Goal: Task Accomplishment & Management: Manage account settings

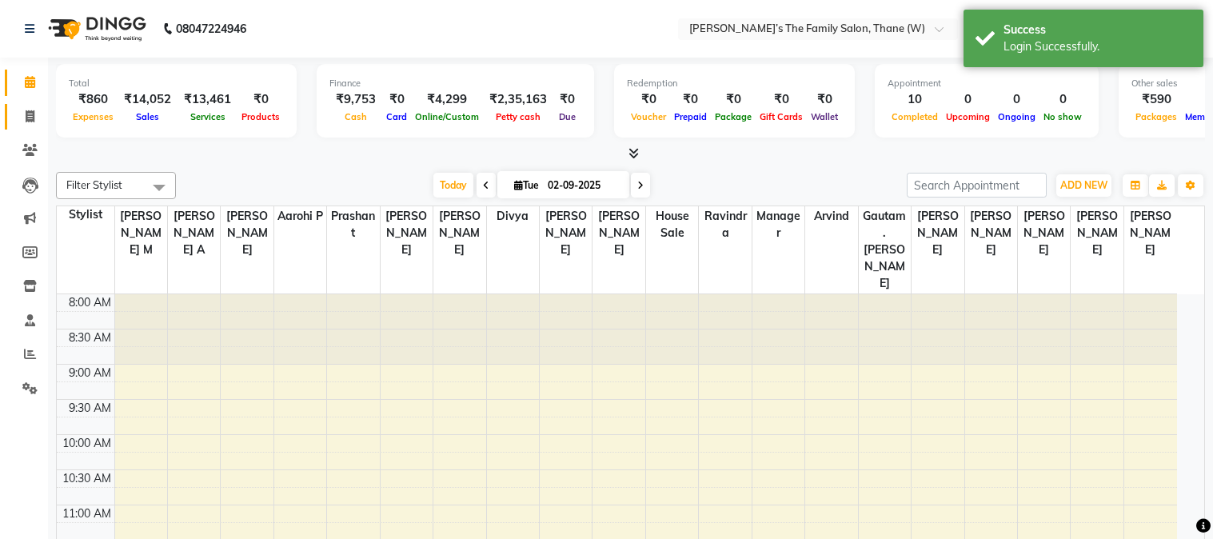
click at [26, 117] on icon at bounding box center [30, 116] width 9 height 12
select select "service"
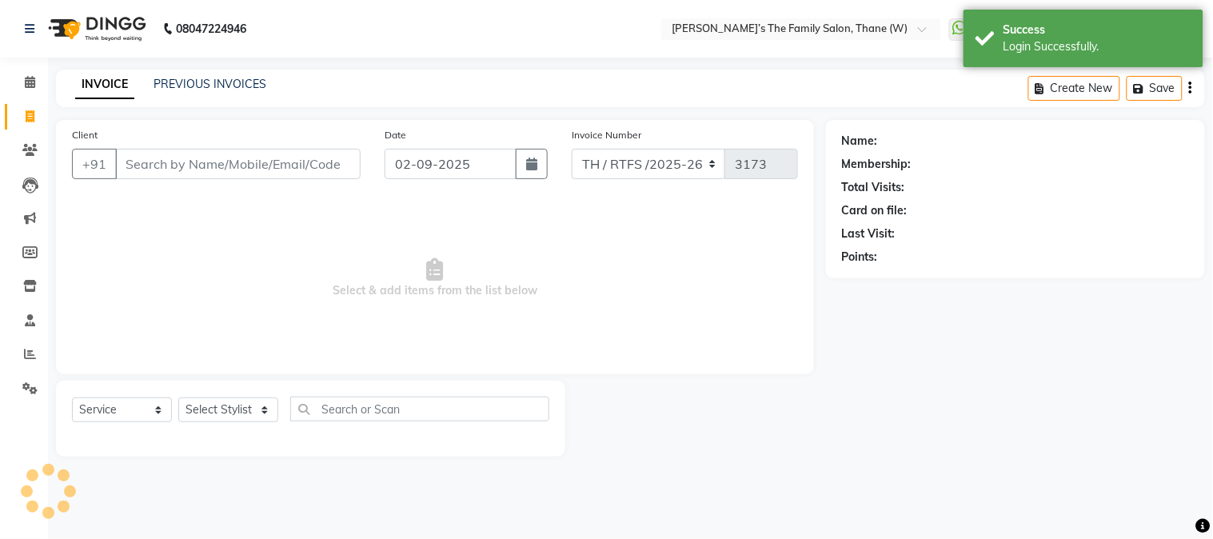
click at [261, 164] on input "Client" at bounding box center [238, 164] width 246 height 30
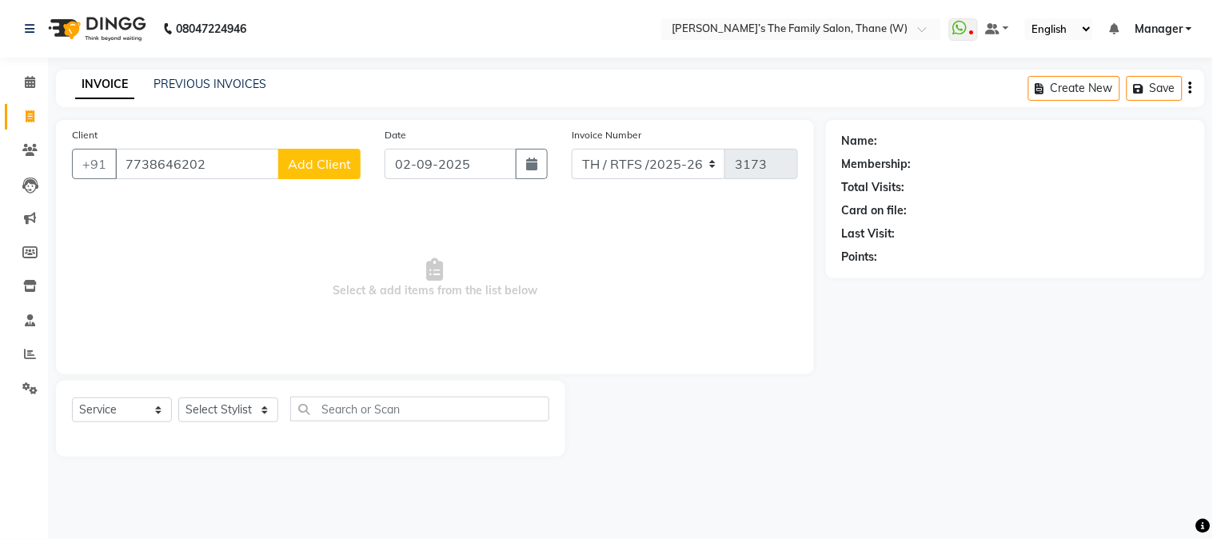
type input "7738646202"
click at [310, 162] on span "Add Client" at bounding box center [319, 164] width 63 height 16
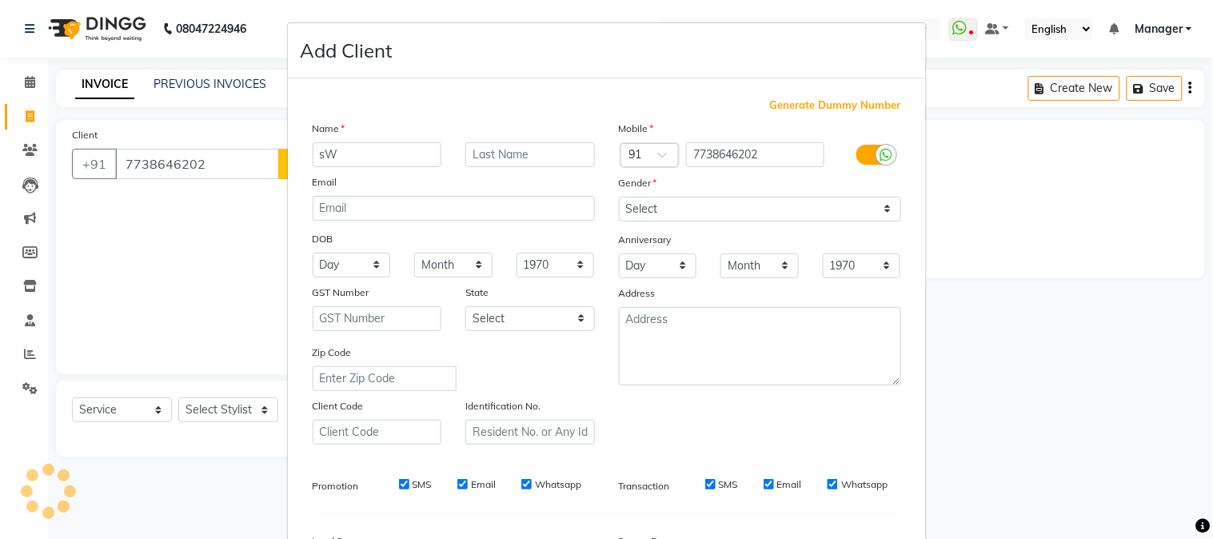
type input "s"
type input "SHWETA"
click at [549, 144] on input "text" at bounding box center [530, 154] width 130 height 25
type input "[PERSON_NAME]"
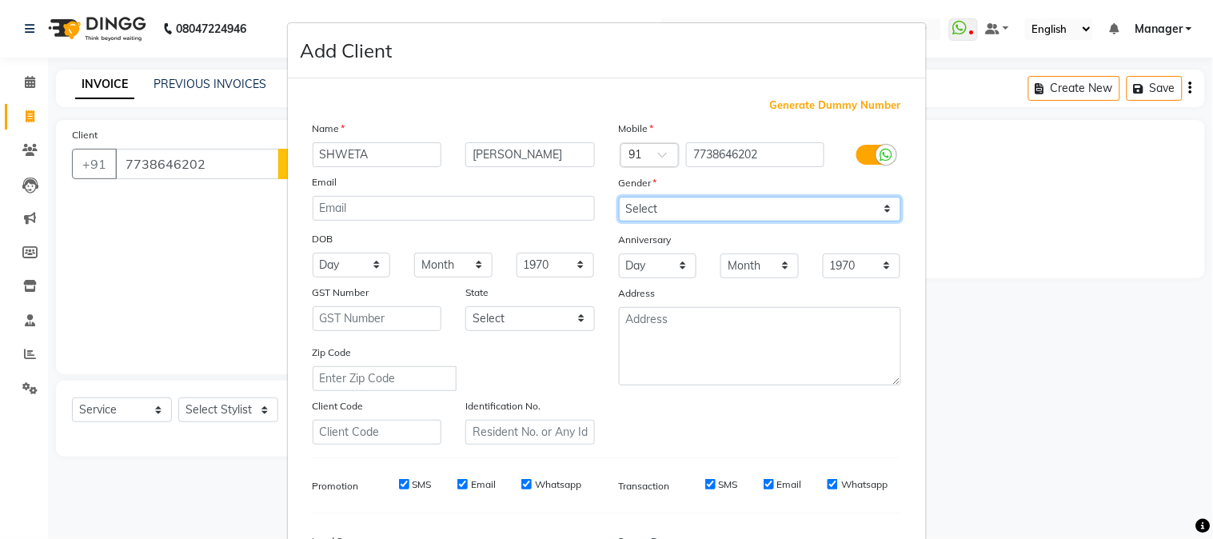
click at [632, 202] on select "Select [DEMOGRAPHIC_DATA] [DEMOGRAPHIC_DATA] Other Prefer Not To Say" at bounding box center [760, 209] width 282 height 25
select select "[DEMOGRAPHIC_DATA]"
click at [619, 197] on select "Select [DEMOGRAPHIC_DATA] [DEMOGRAPHIC_DATA] Other Prefer Not To Say" at bounding box center [760, 209] width 282 height 25
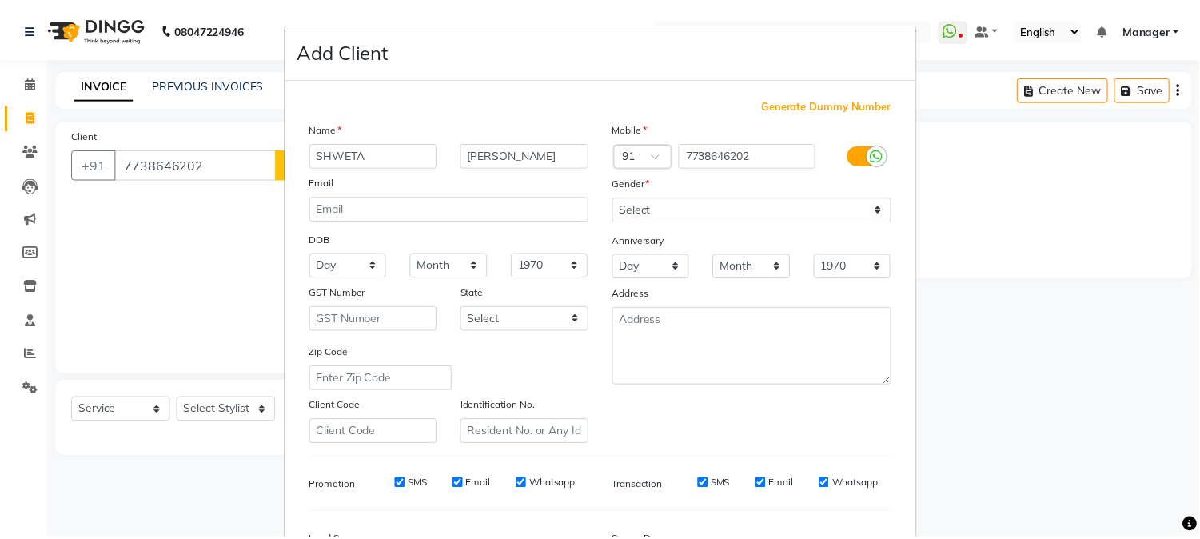
scroll to position [200, 0]
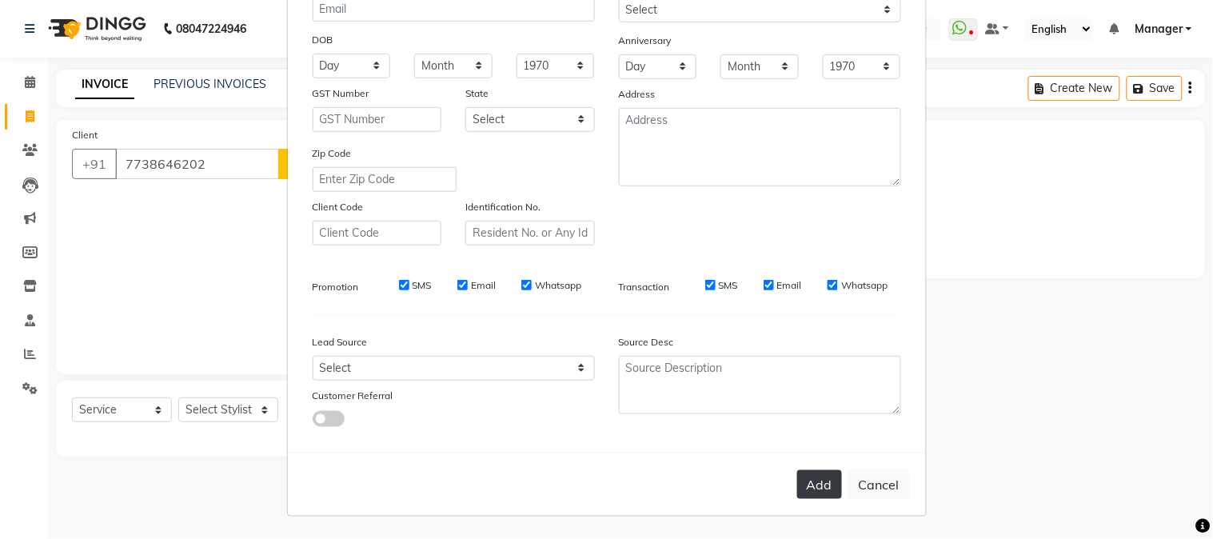
click at [814, 485] on button "Add" at bounding box center [819, 484] width 45 height 29
select select
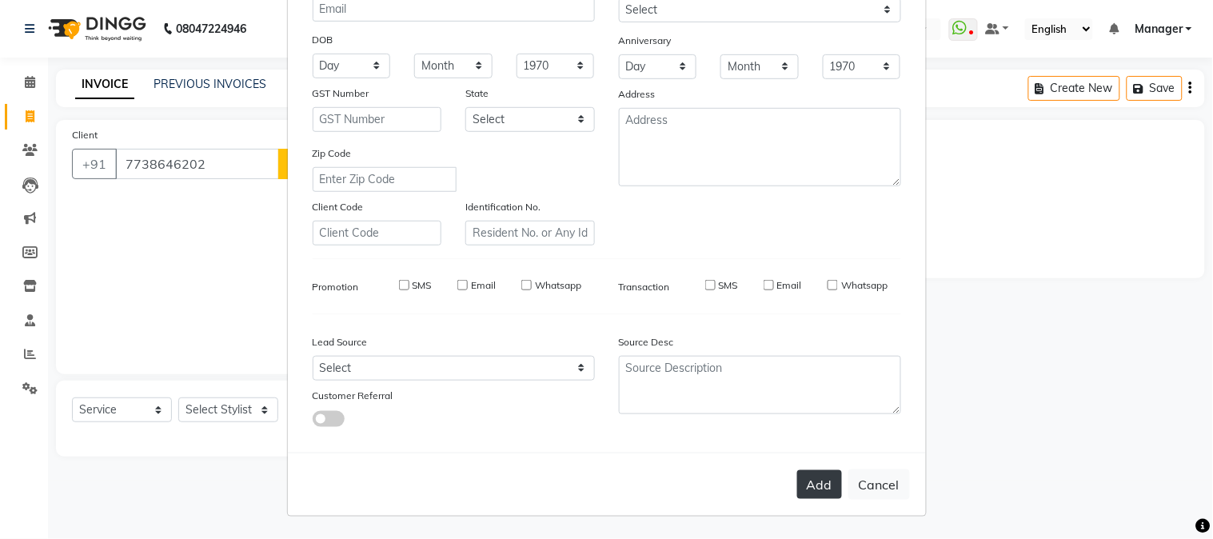
select select
checkbox input "false"
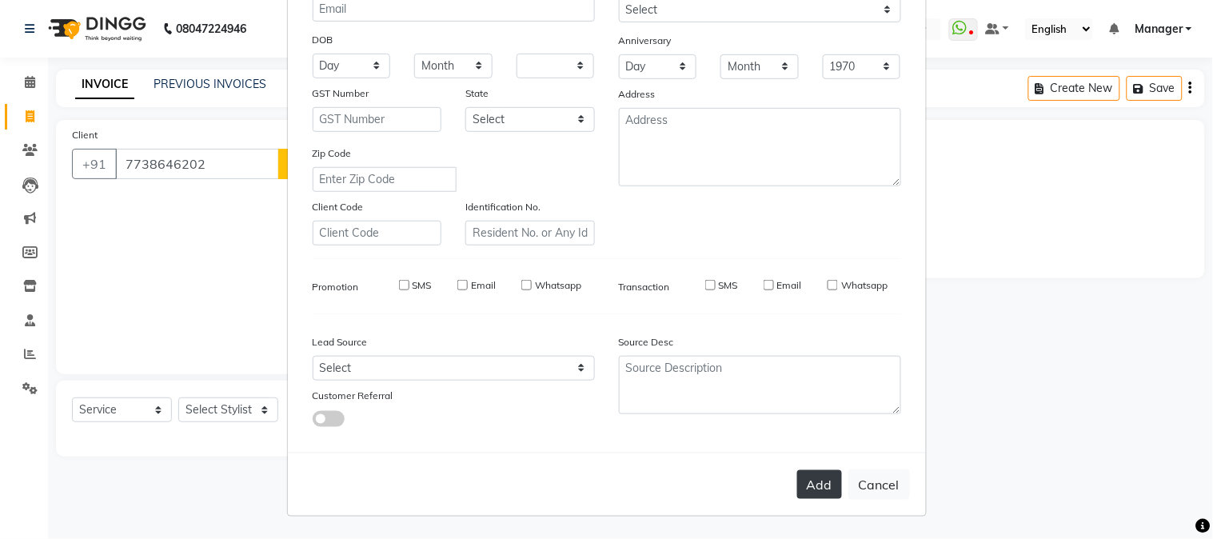
checkbox input "false"
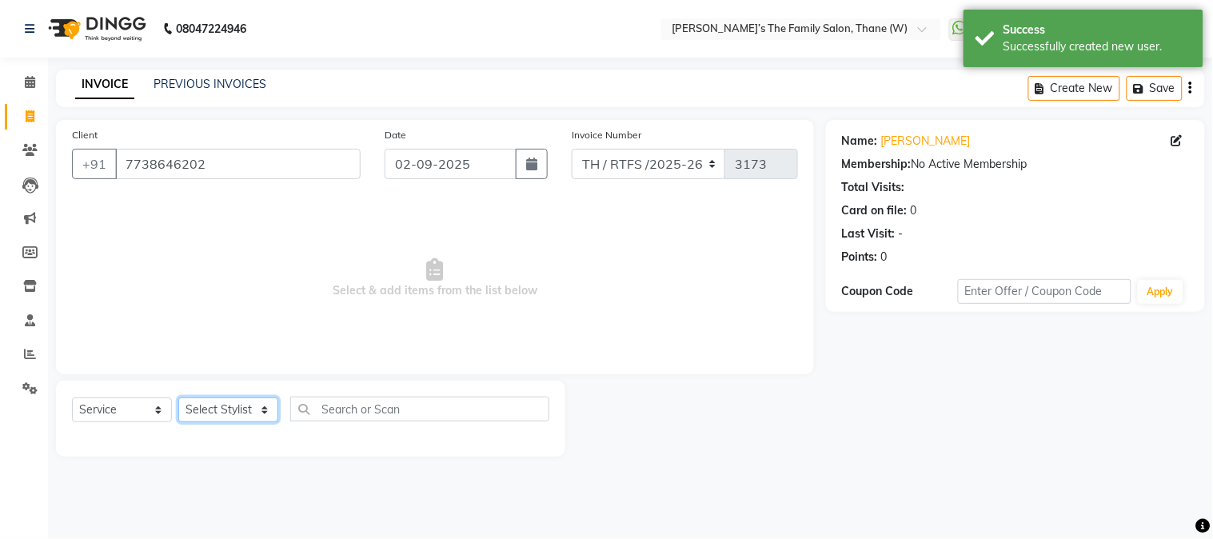
click at [216, 406] on select "Select Stylist Aarohi P [PERSON_NAME] [PERSON_NAME] A [PERSON_NAME] .[PERSON_NA…" at bounding box center [228, 409] width 100 height 25
select select "35597"
click at [178, 398] on select "Select Stylist Aarohi P [PERSON_NAME] [PERSON_NAME] A [PERSON_NAME] .[PERSON_NA…" at bounding box center [228, 409] width 100 height 25
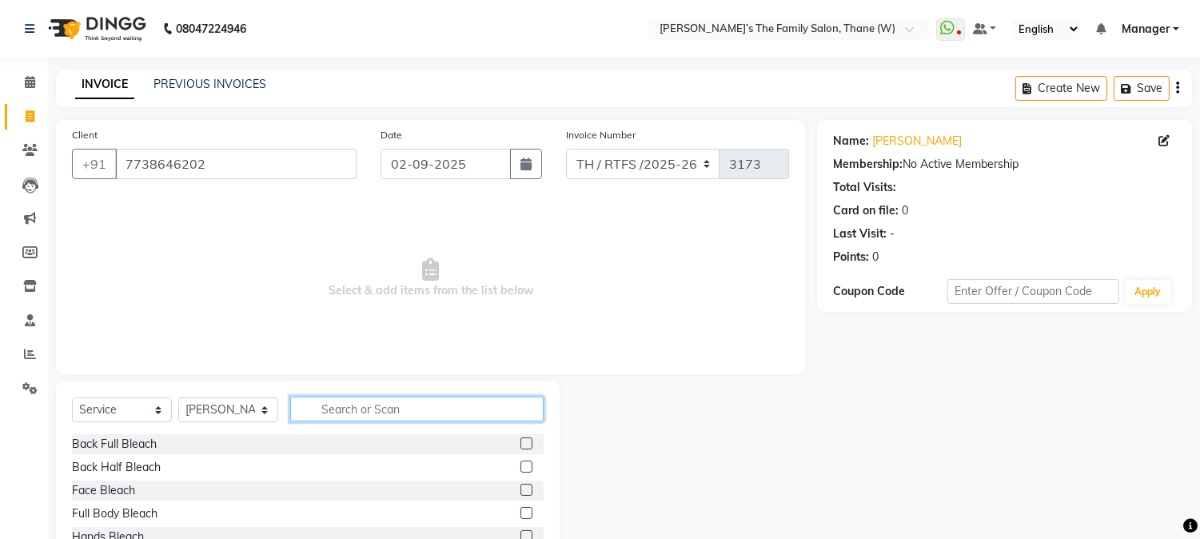
click at [373, 406] on input "text" at bounding box center [417, 409] width 254 height 25
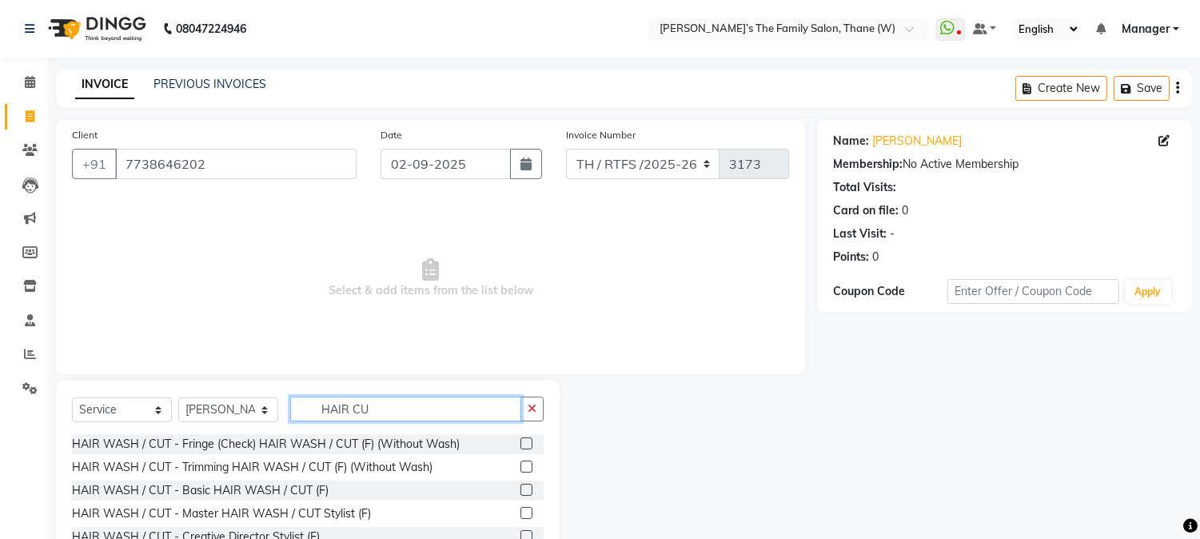
scroll to position [101, 0]
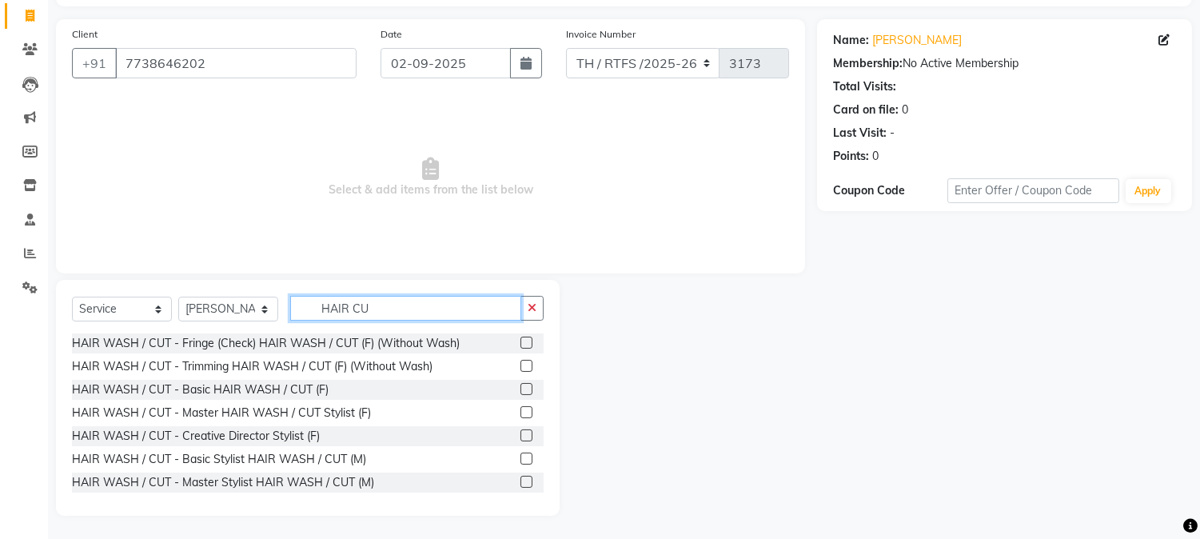
type input "HAIR CU"
click at [521, 433] on label at bounding box center [527, 435] width 12 height 12
click at [521, 433] on input "checkbox" at bounding box center [526, 436] width 10 height 10
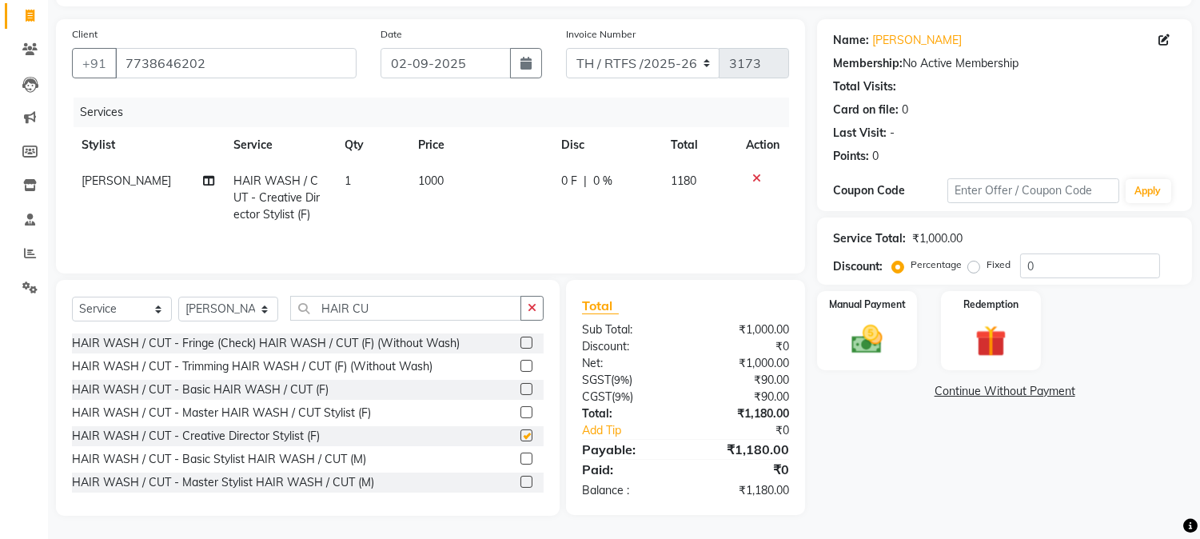
checkbox input "false"
click at [866, 334] on img at bounding box center [867, 340] width 53 height 38
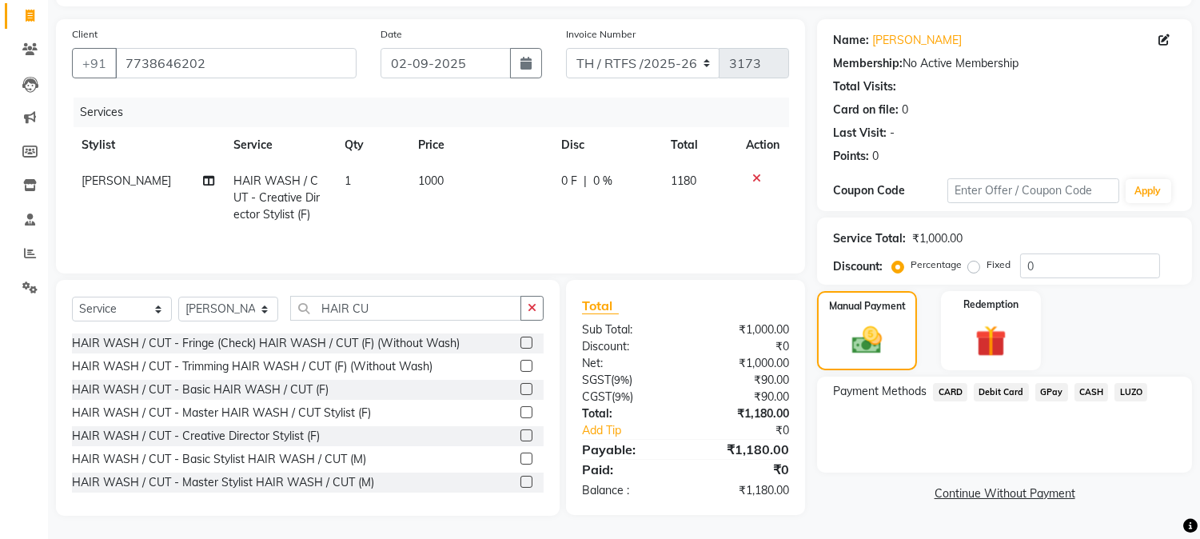
click at [1050, 393] on span "GPay" at bounding box center [1052, 392] width 33 height 18
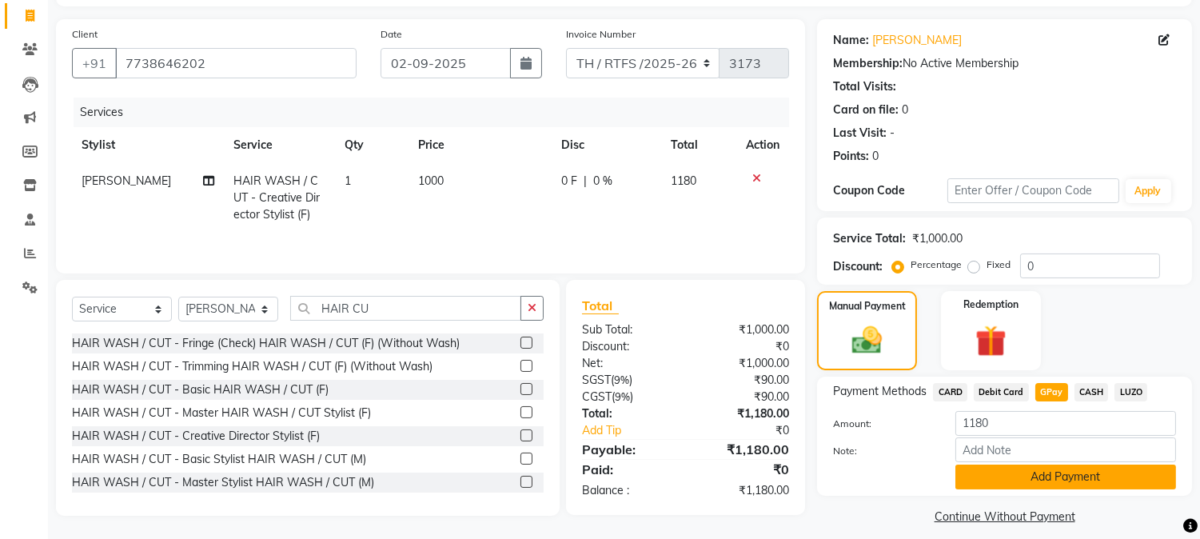
click at [1064, 481] on button "Add Payment" at bounding box center [1066, 477] width 221 height 25
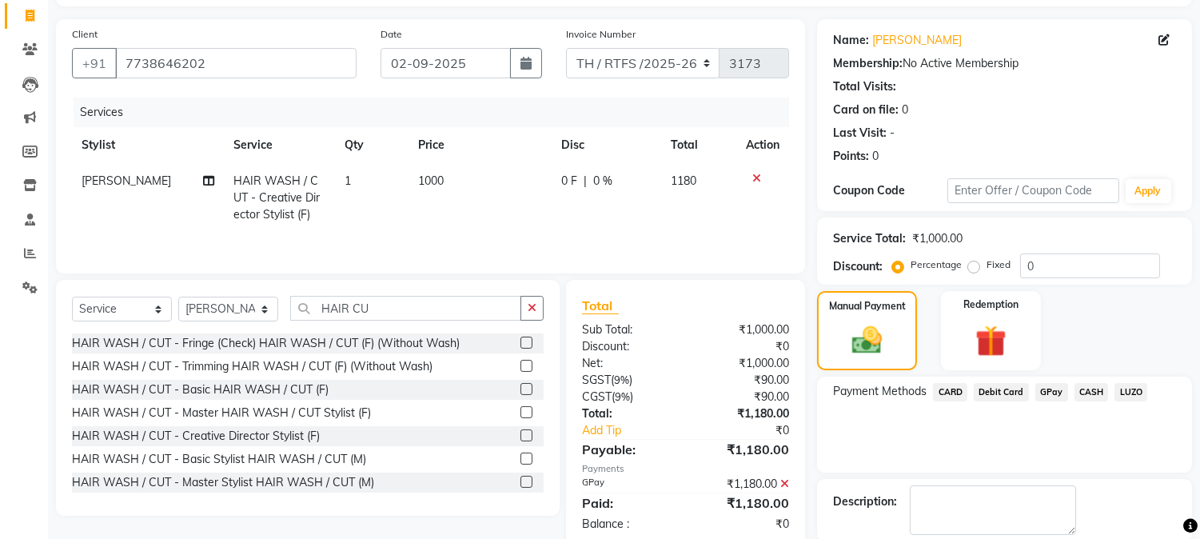
scroll to position [180, 0]
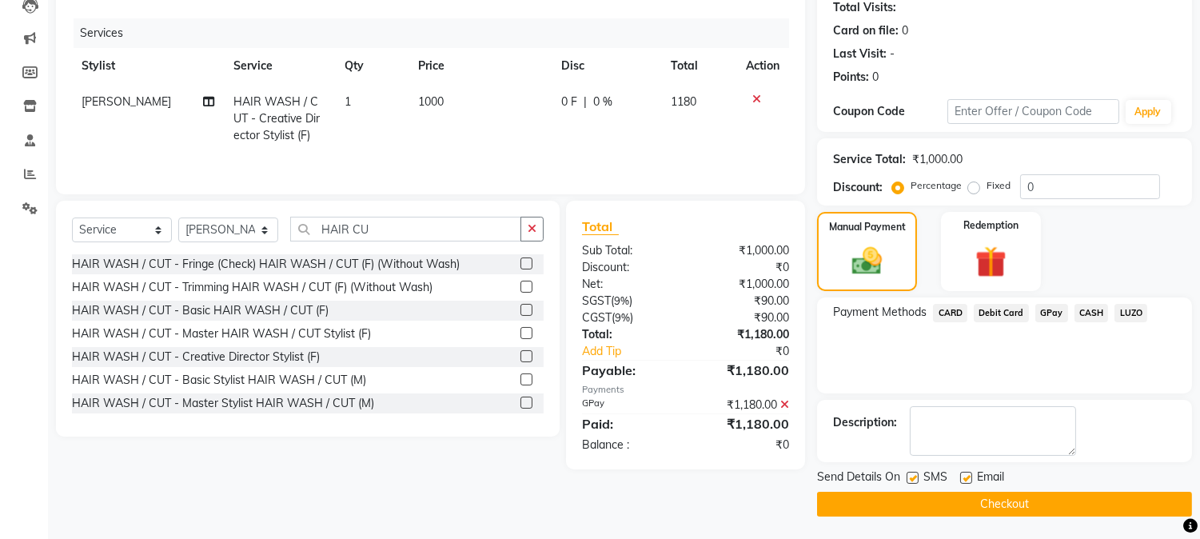
click at [1046, 498] on button "Checkout" at bounding box center [1004, 504] width 375 height 25
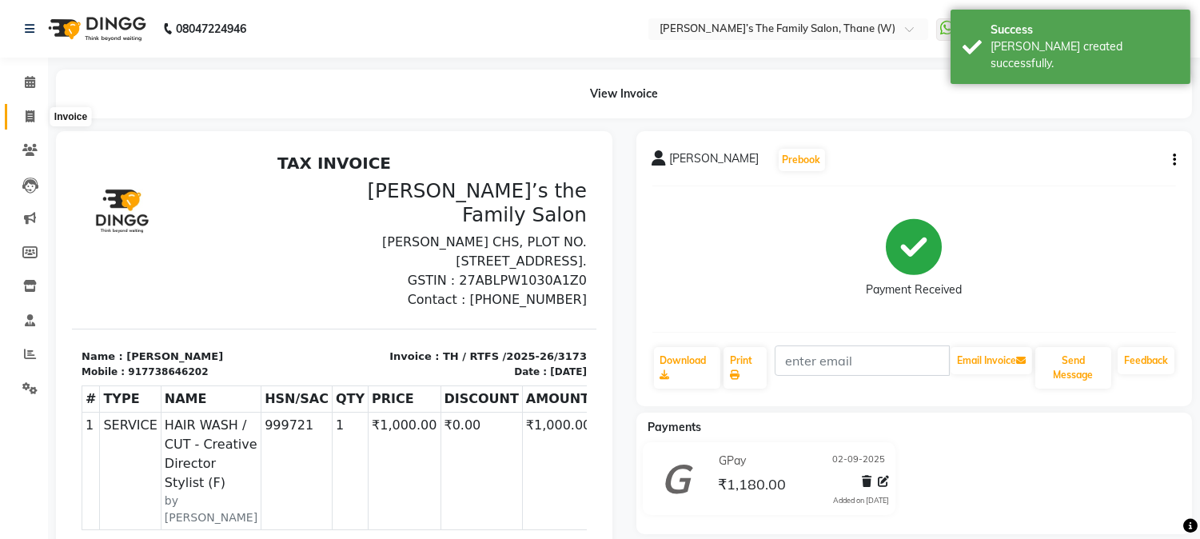
click at [21, 118] on span at bounding box center [30, 117] width 28 height 18
select select "service"
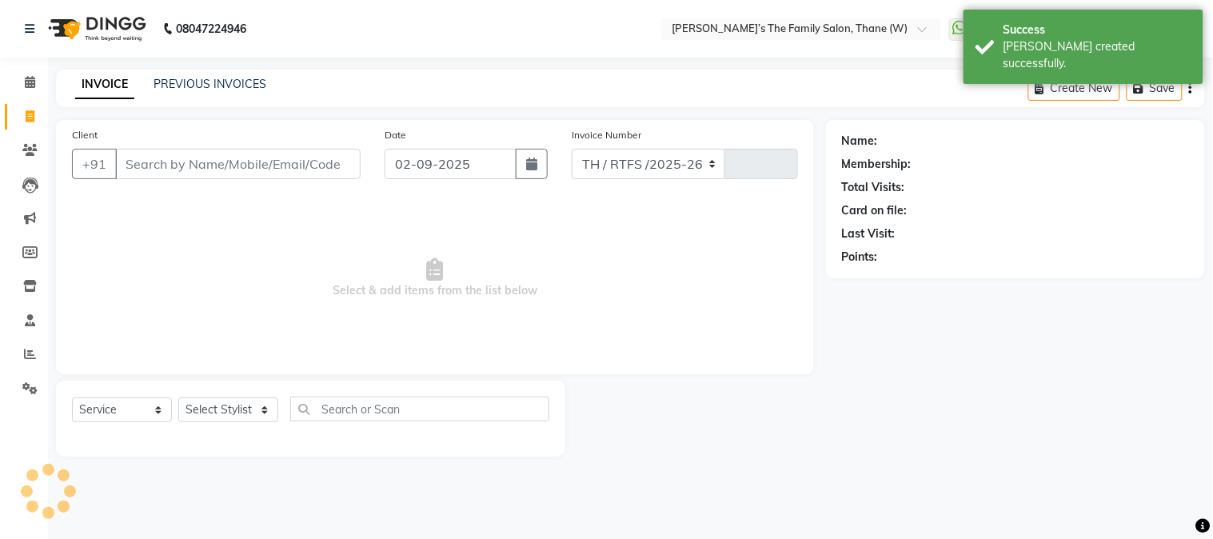
select select "8004"
type input "3174"
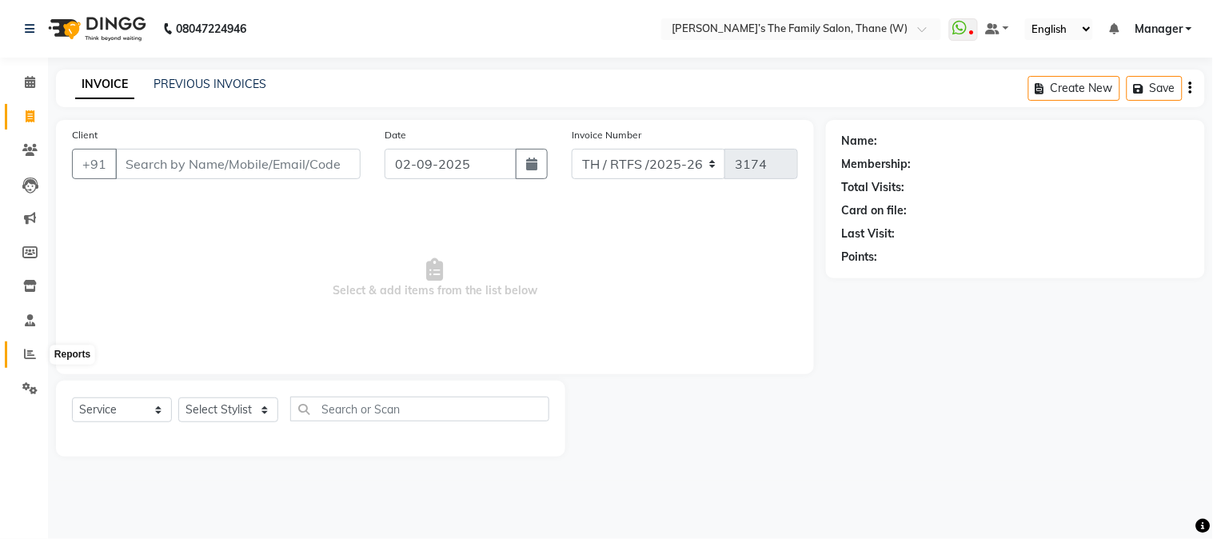
click at [27, 354] on icon at bounding box center [30, 354] width 12 height 12
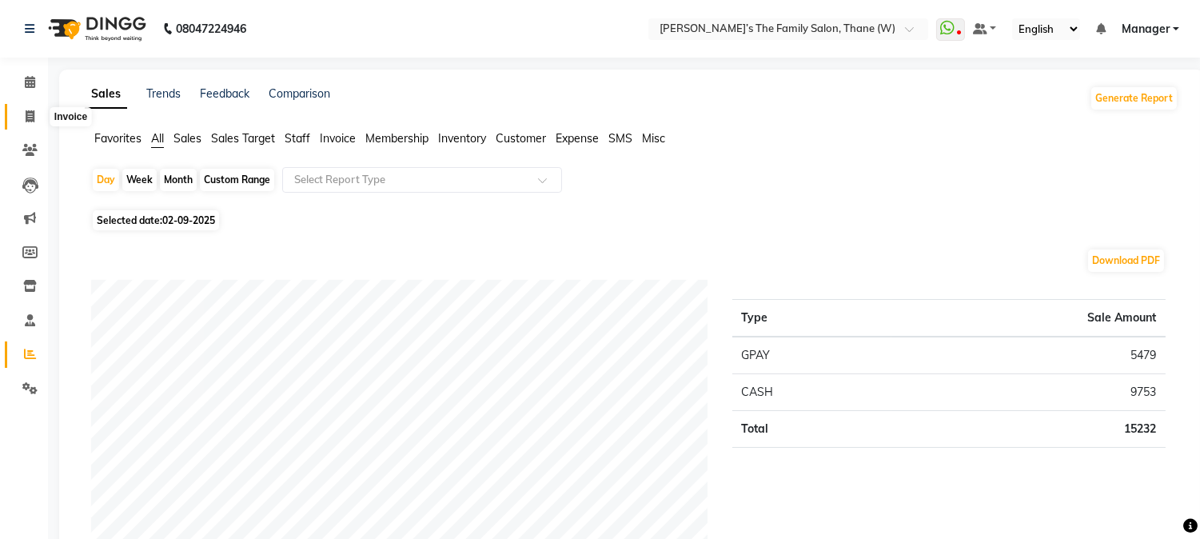
click at [38, 113] on span at bounding box center [30, 117] width 28 height 18
select select "service"
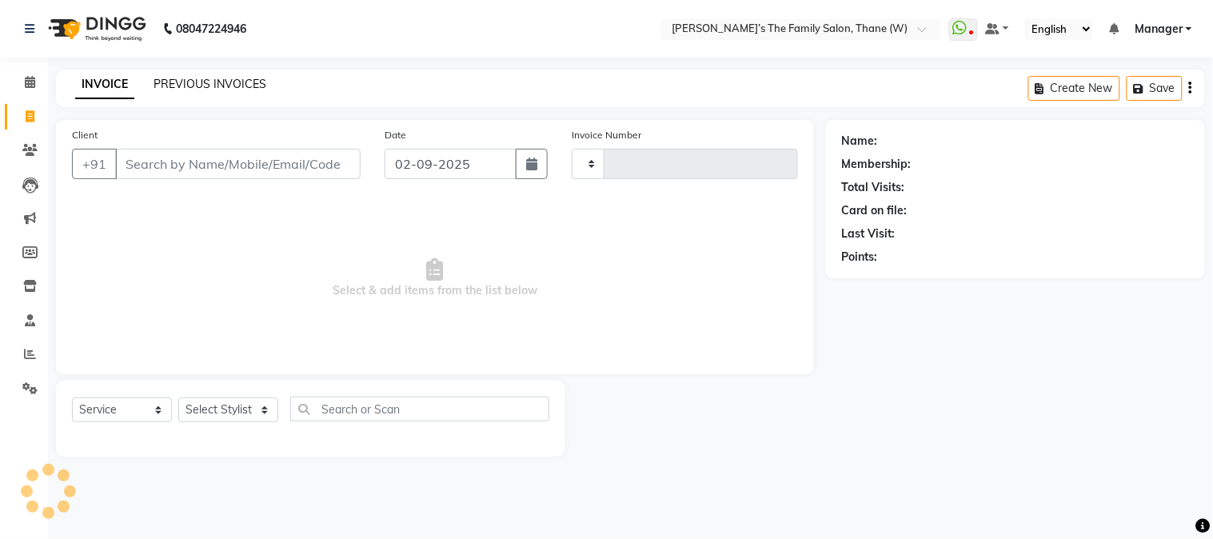
type input "3174"
select select "8004"
click at [194, 80] on link "PREVIOUS INVOICES" at bounding box center [210, 84] width 113 height 14
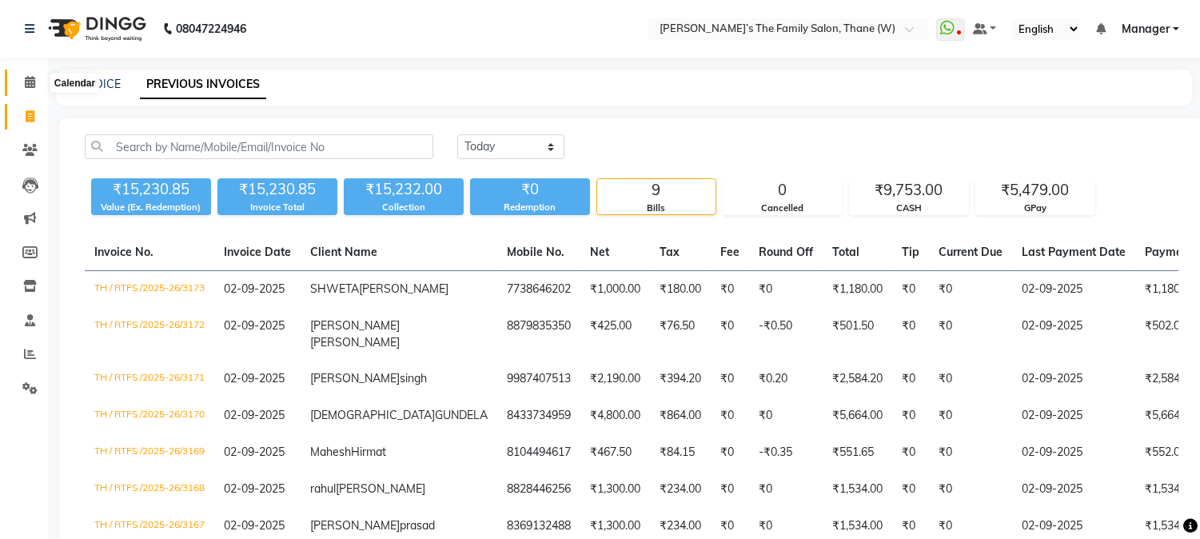
click at [33, 81] on icon at bounding box center [30, 82] width 10 height 12
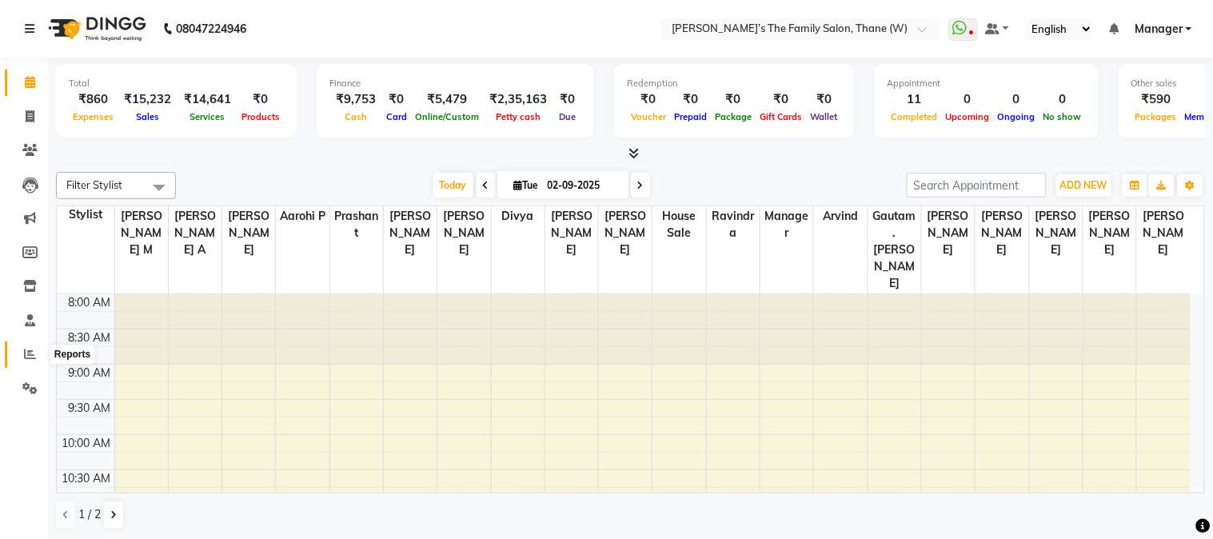
click at [30, 353] on icon at bounding box center [30, 354] width 12 height 12
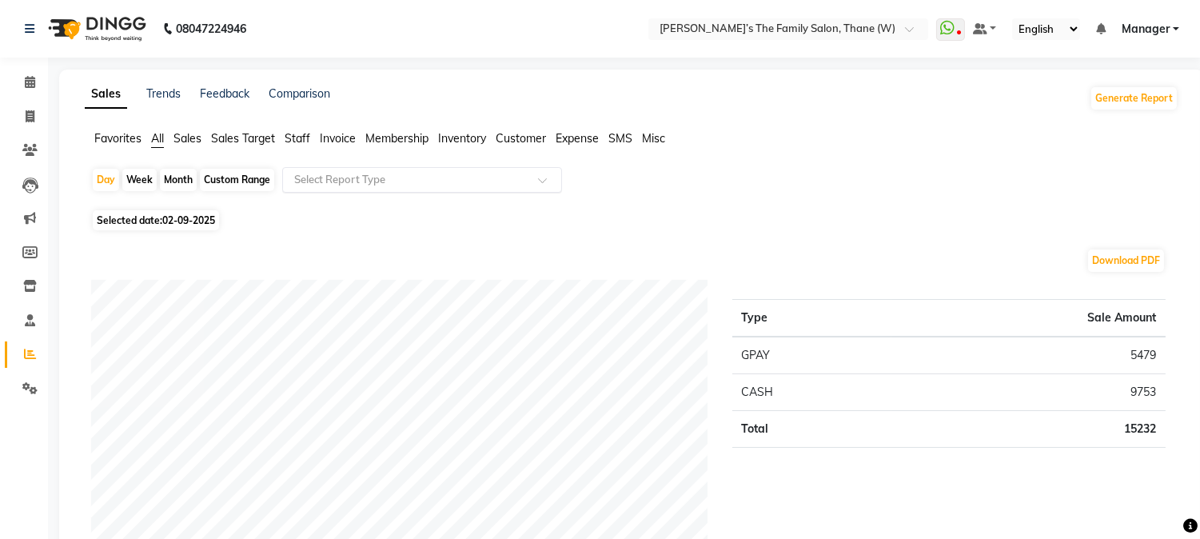
click at [341, 178] on input "text" at bounding box center [406, 180] width 230 height 16
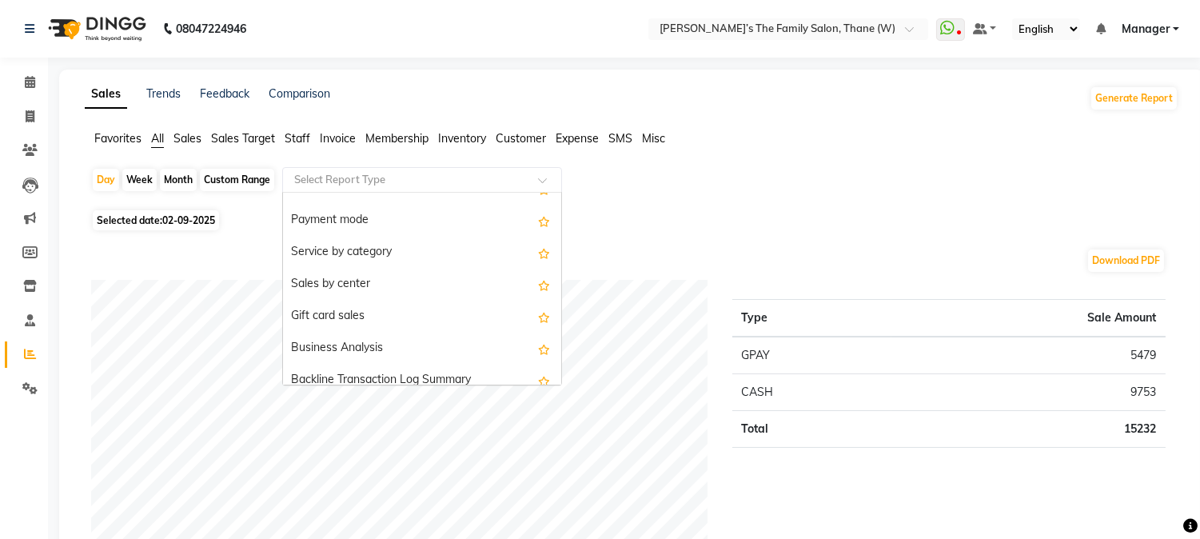
scroll to position [336, 0]
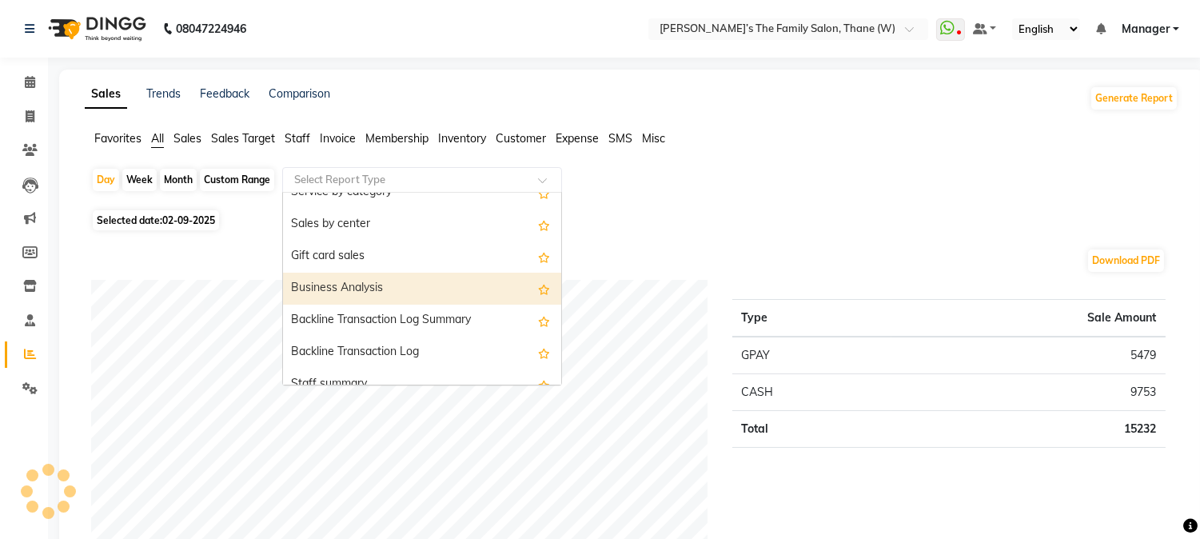
click at [355, 282] on div "Business Analysis" at bounding box center [422, 289] width 278 height 32
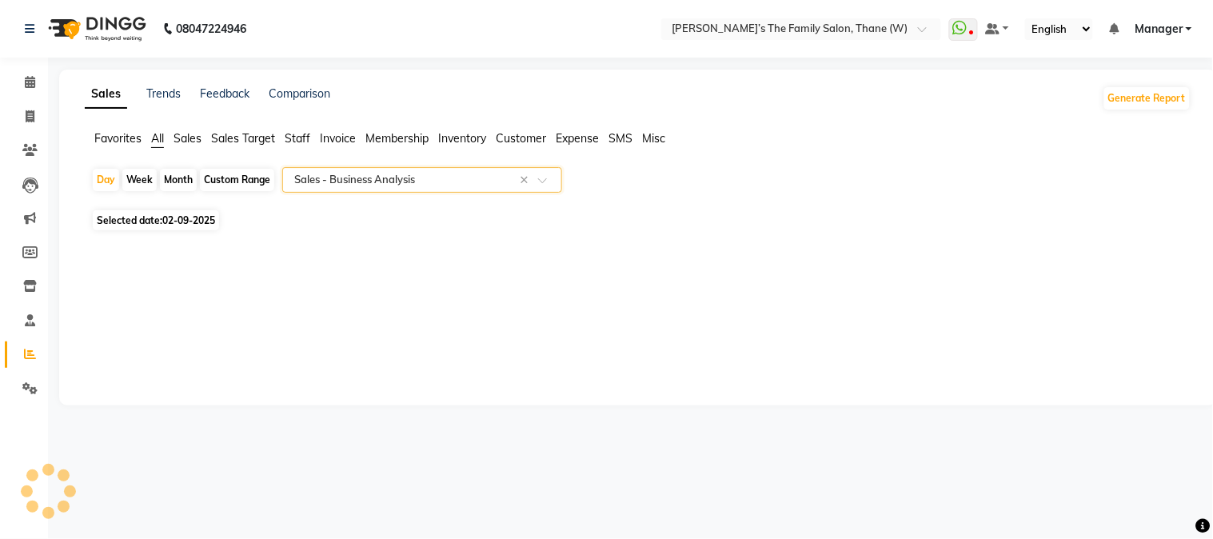
select select "full_report"
select select "csv"
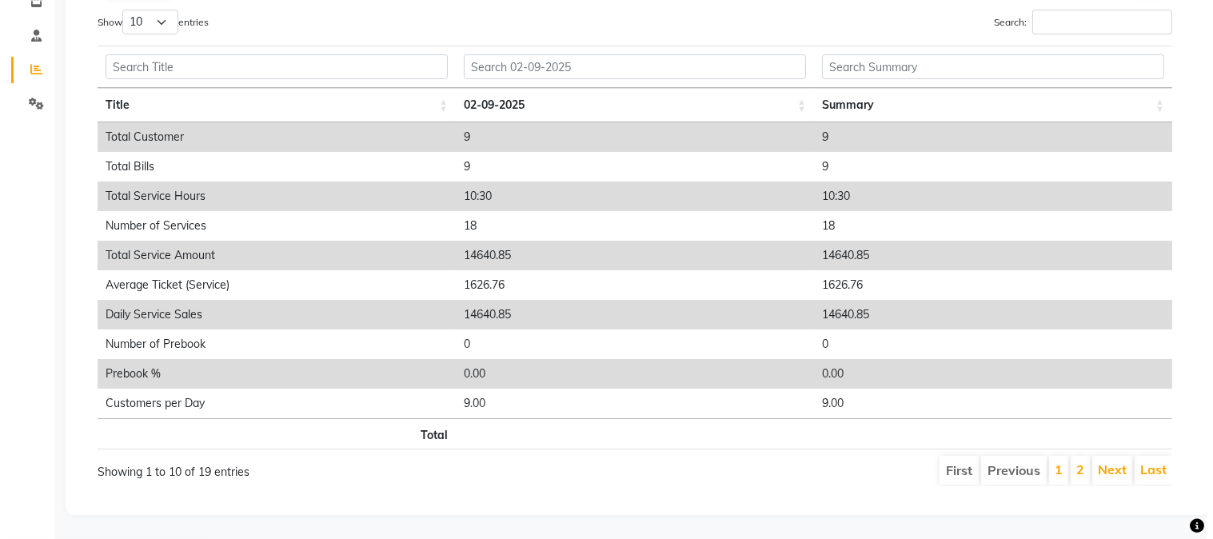
scroll to position [0, 0]
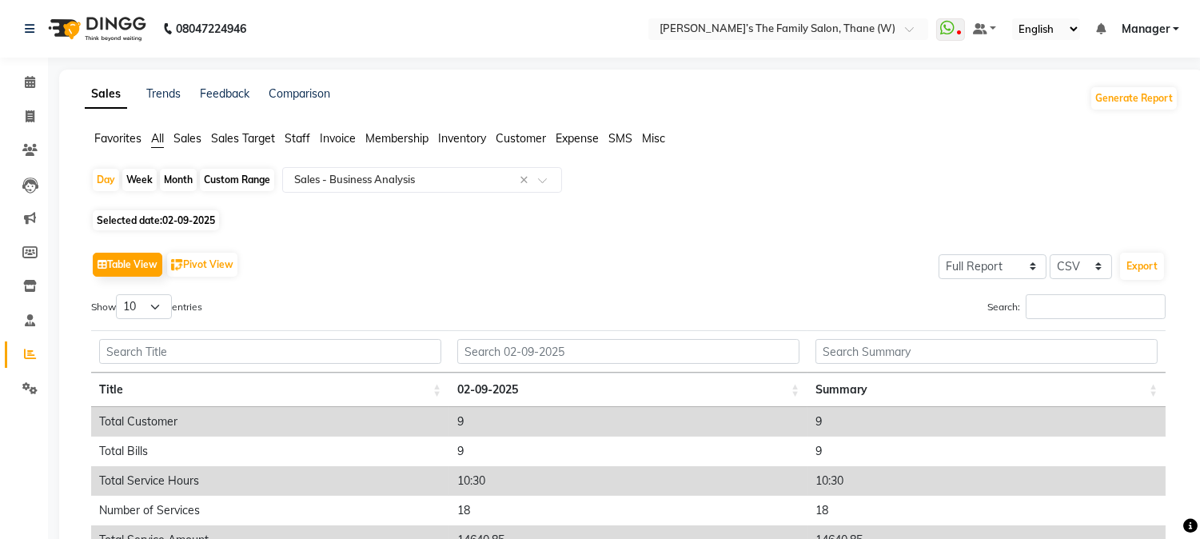
click at [521, 136] on span "Customer" at bounding box center [521, 138] width 50 height 14
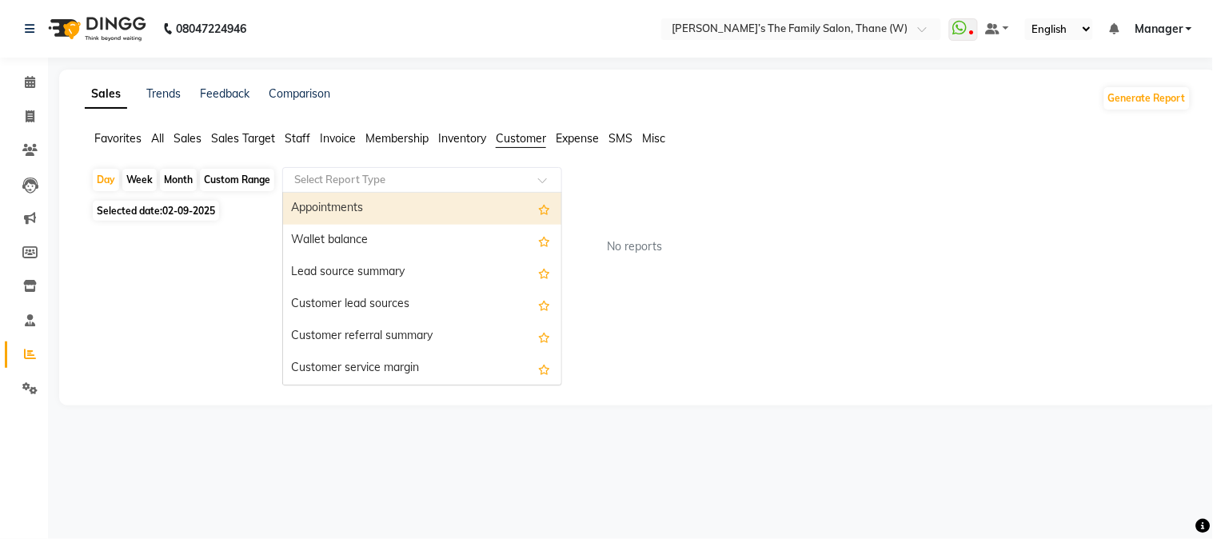
click at [539, 181] on span at bounding box center [548, 185] width 20 height 16
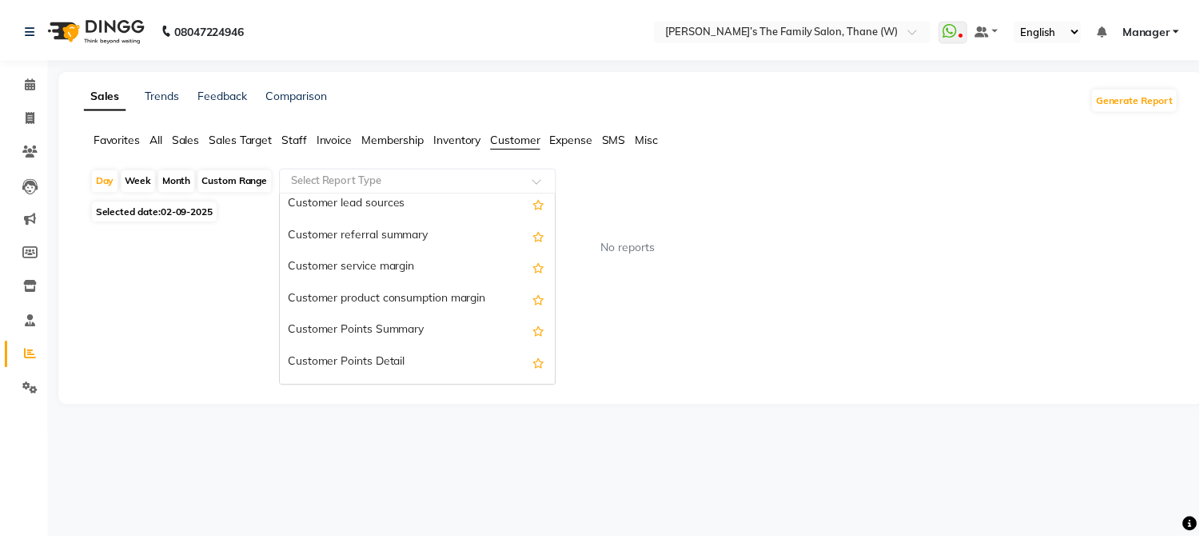
scroll to position [168, 0]
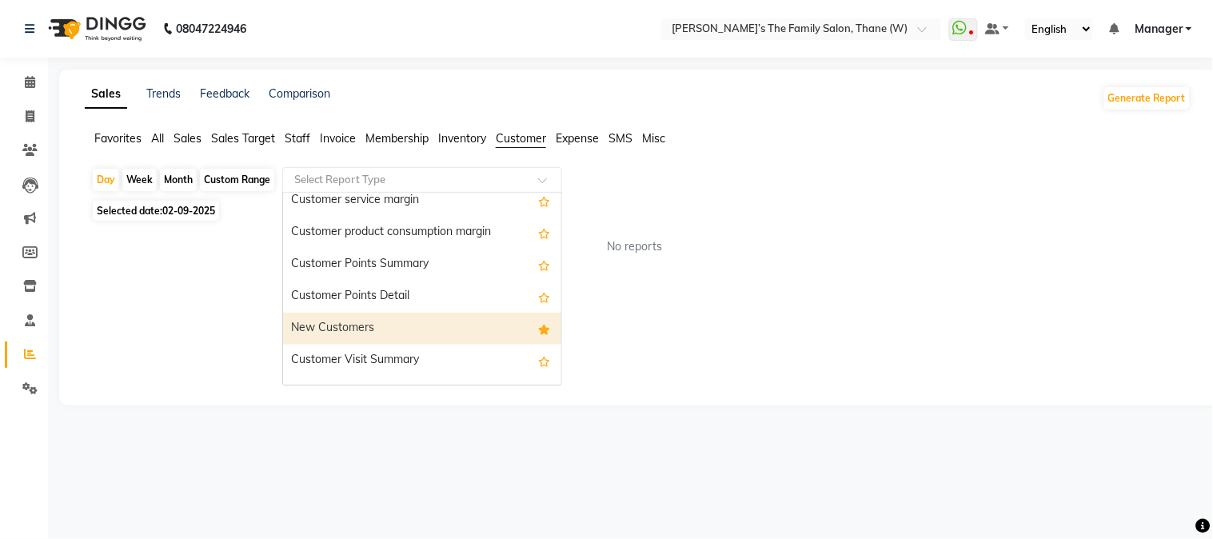
click at [395, 322] on div "New Customers" at bounding box center [422, 329] width 278 height 32
select select "full_report"
select select "csv"
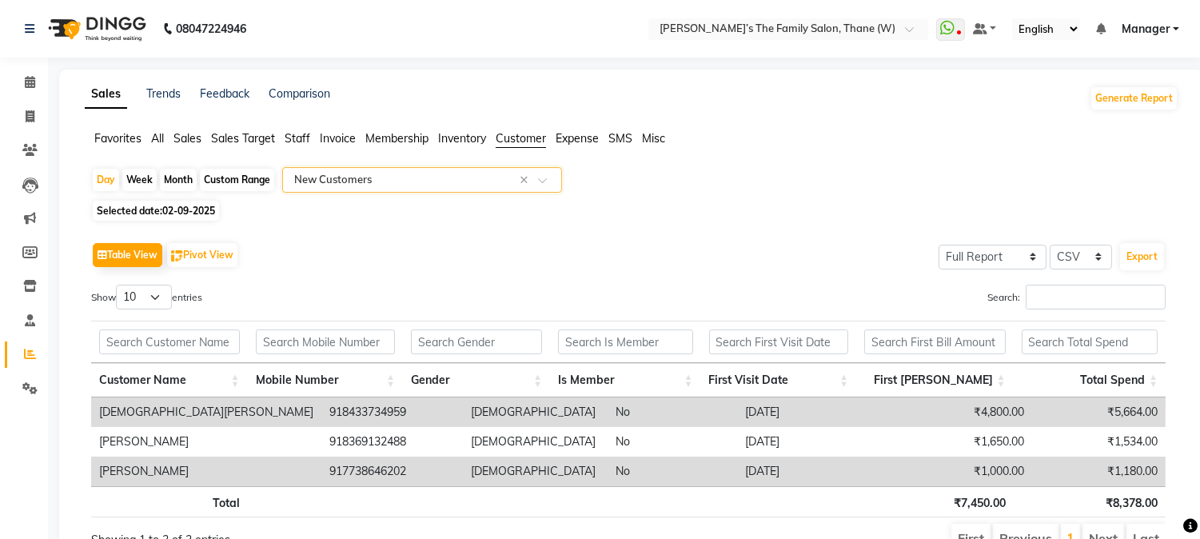
scroll to position [82, 0]
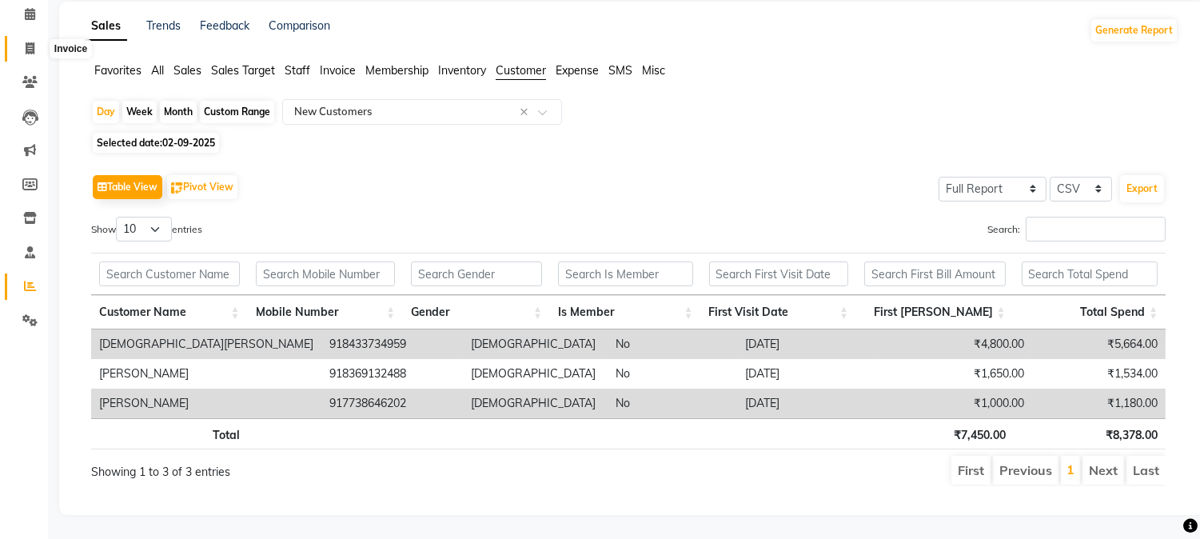
click at [26, 42] on icon at bounding box center [30, 48] width 9 height 12
select select "service"
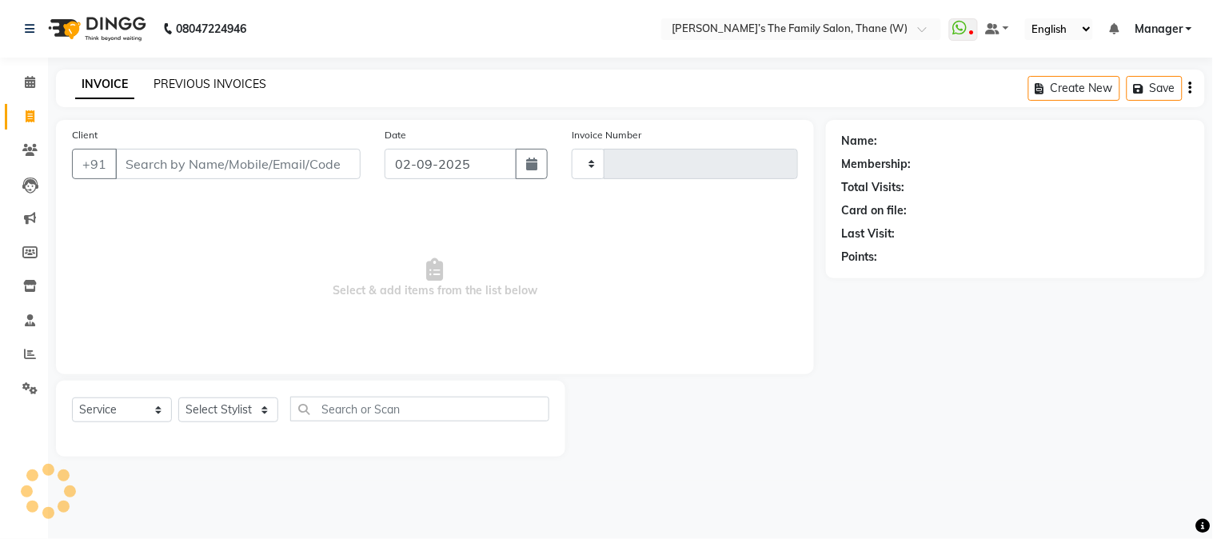
type input "3174"
select select "8004"
click at [246, 86] on link "PREVIOUS INVOICES" at bounding box center [210, 84] width 113 height 14
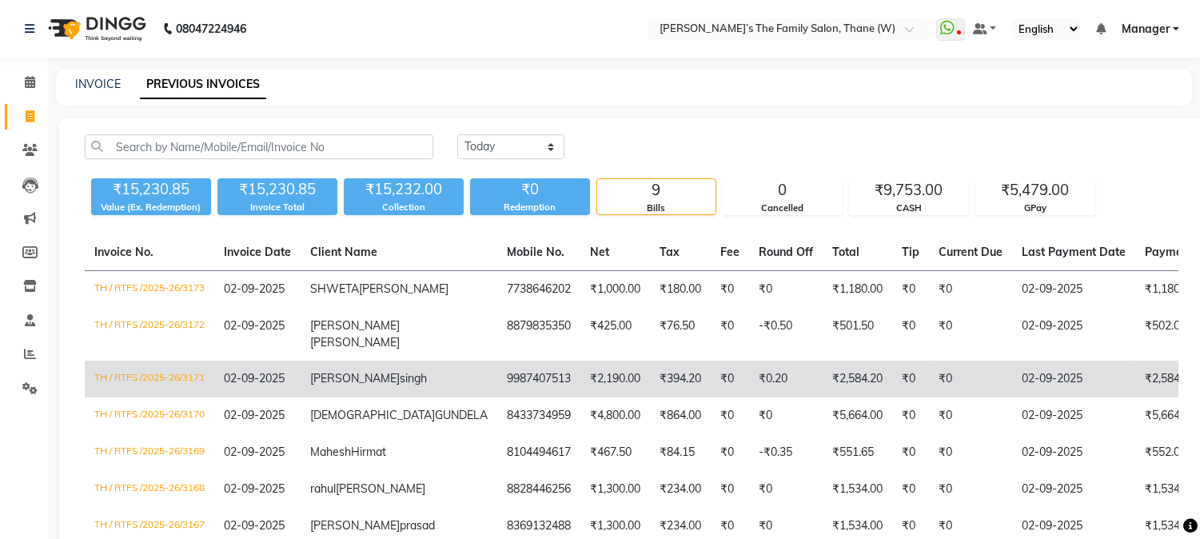
click at [338, 385] on span "[PERSON_NAME]" at bounding box center [355, 378] width 90 height 14
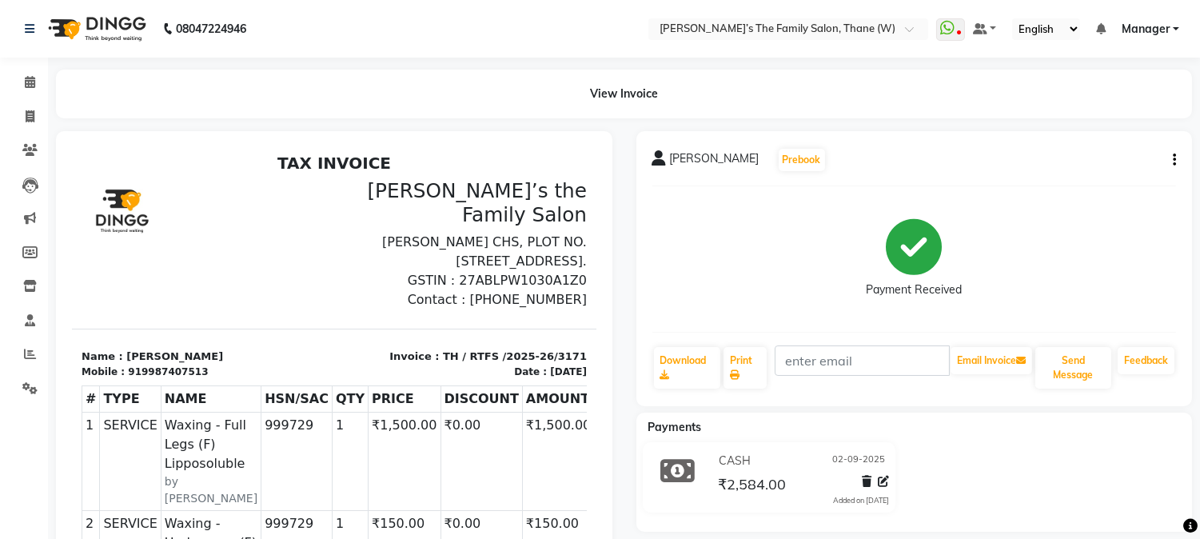
click at [1171, 164] on button "button" at bounding box center [1172, 160] width 10 height 17
click at [1105, 179] on div "Edit Invoice" at bounding box center [1095, 180] width 110 height 20
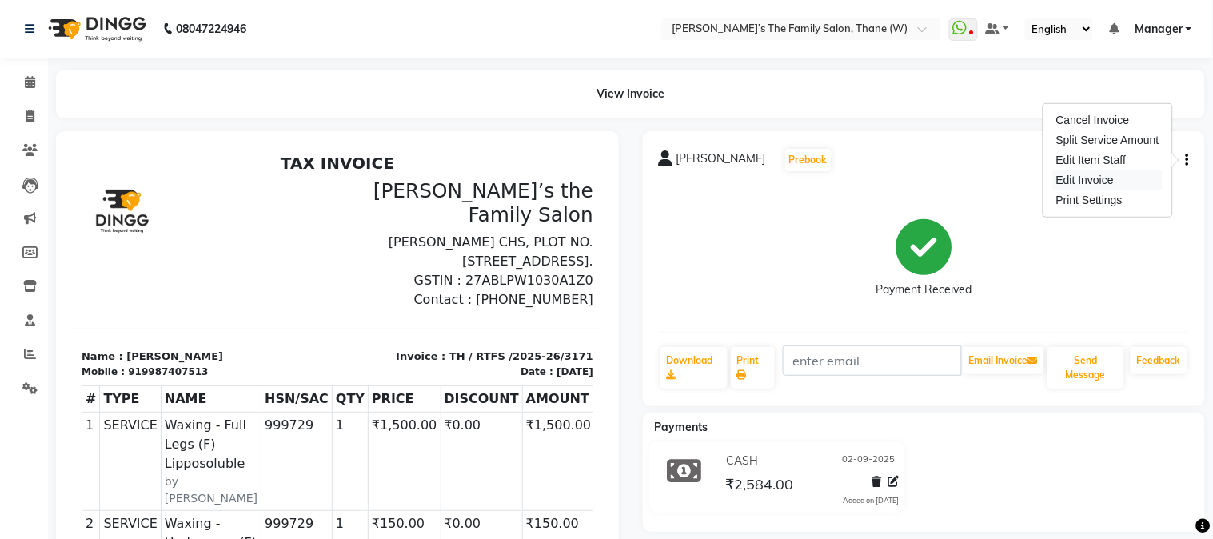
select select "service"
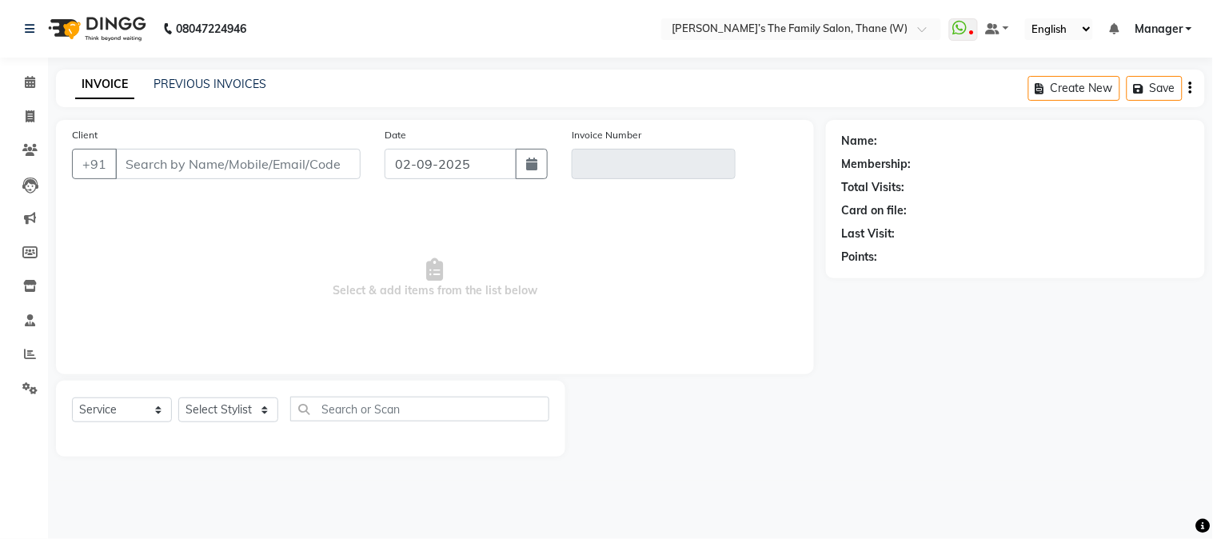
type input "9987407513"
type input "TH / RTFS /2025-26/3171"
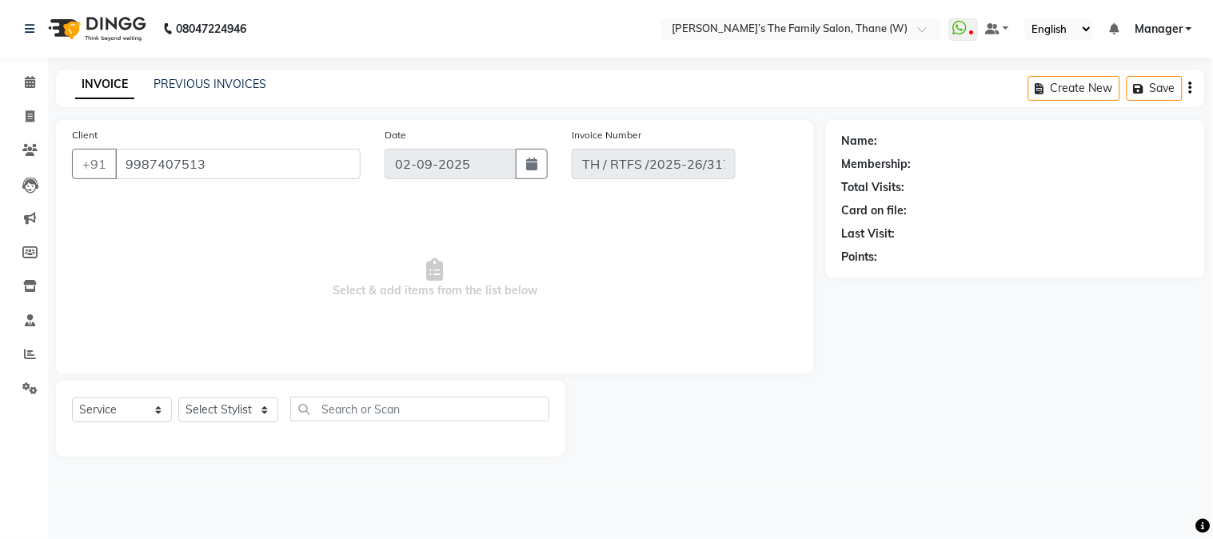
select select "select"
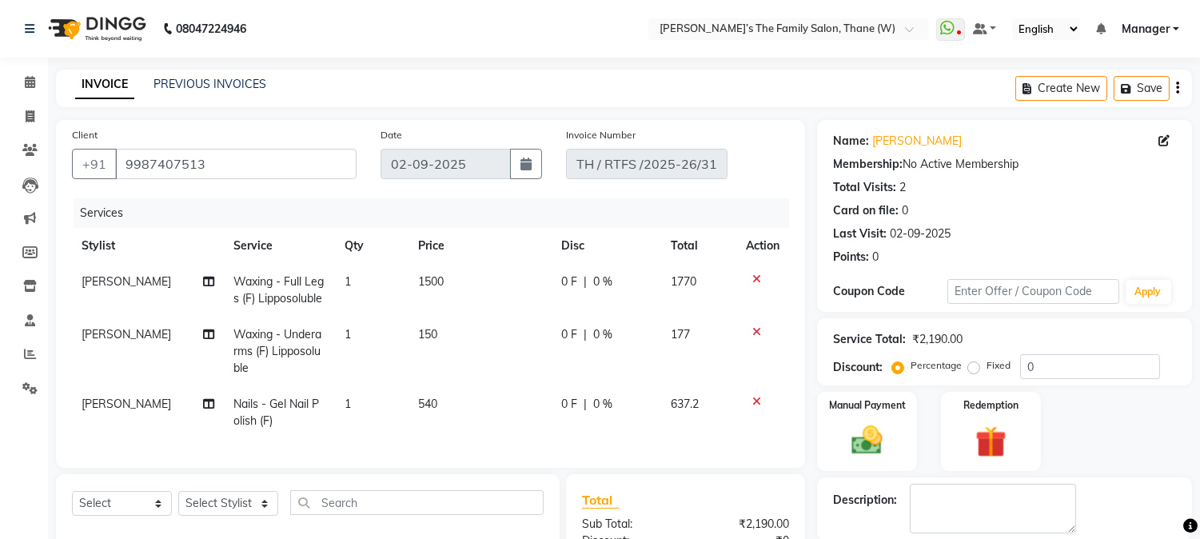
click at [114, 402] on span "[PERSON_NAME]" at bounding box center [127, 404] width 90 height 14
select select "87859"
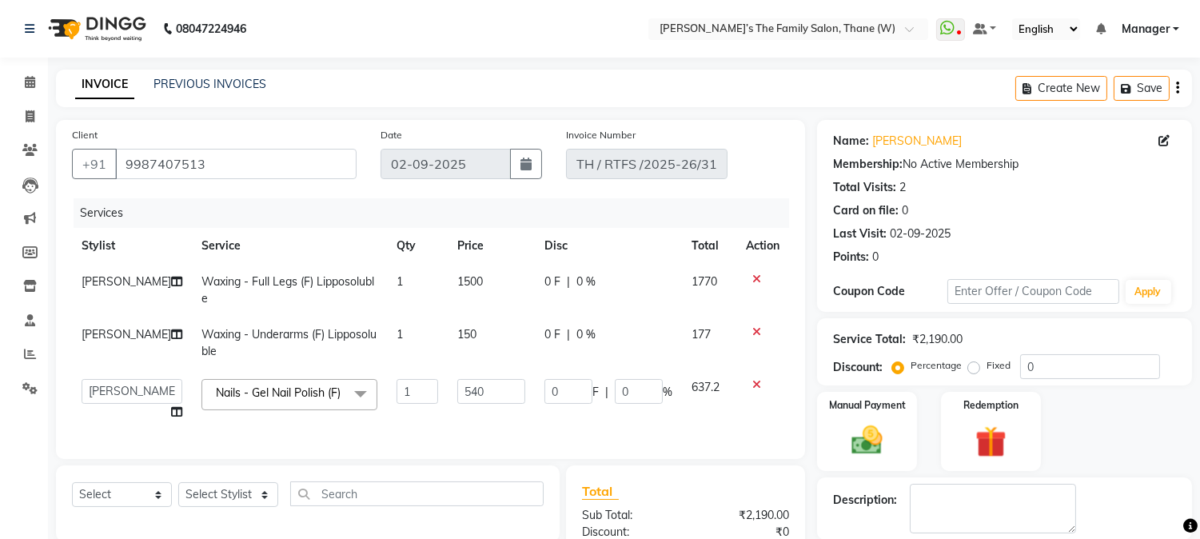
select select "35584"
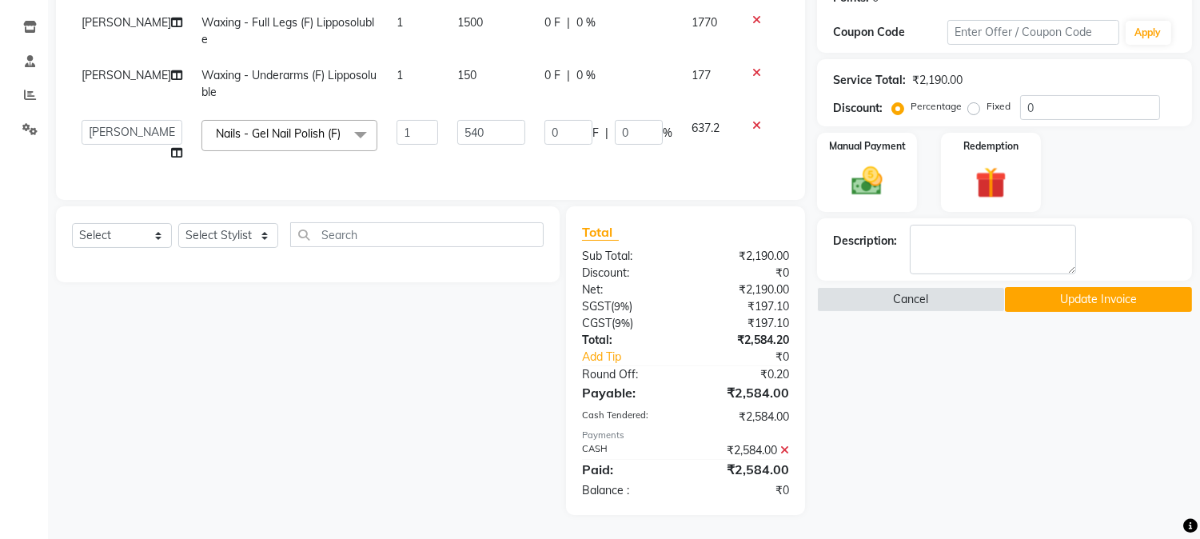
click at [1038, 287] on button "Update Invoice" at bounding box center [1098, 299] width 187 height 25
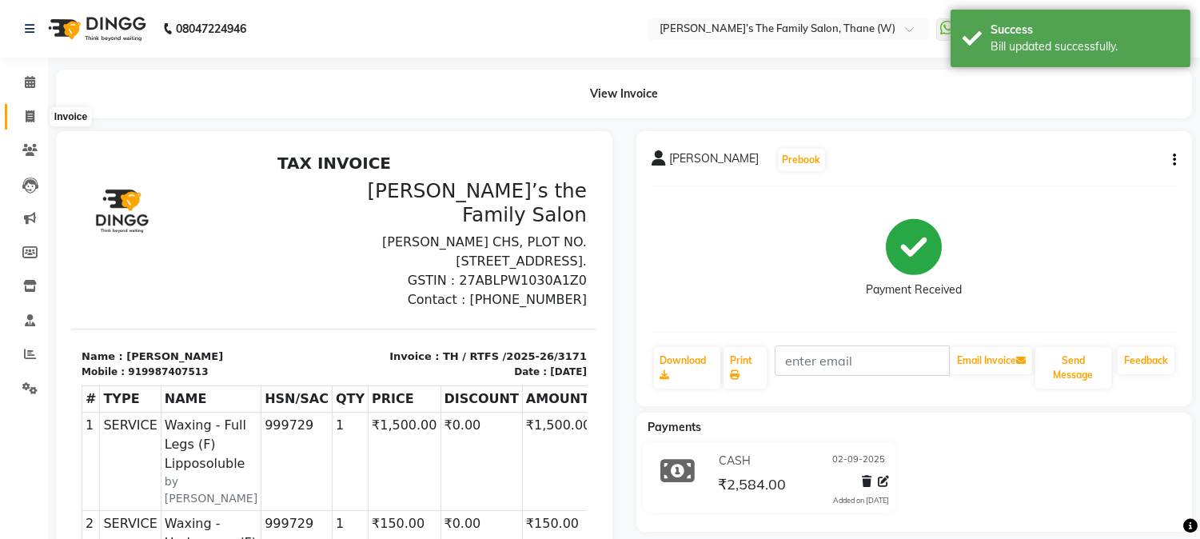
click at [26, 116] on icon at bounding box center [30, 116] width 9 height 12
select select "service"
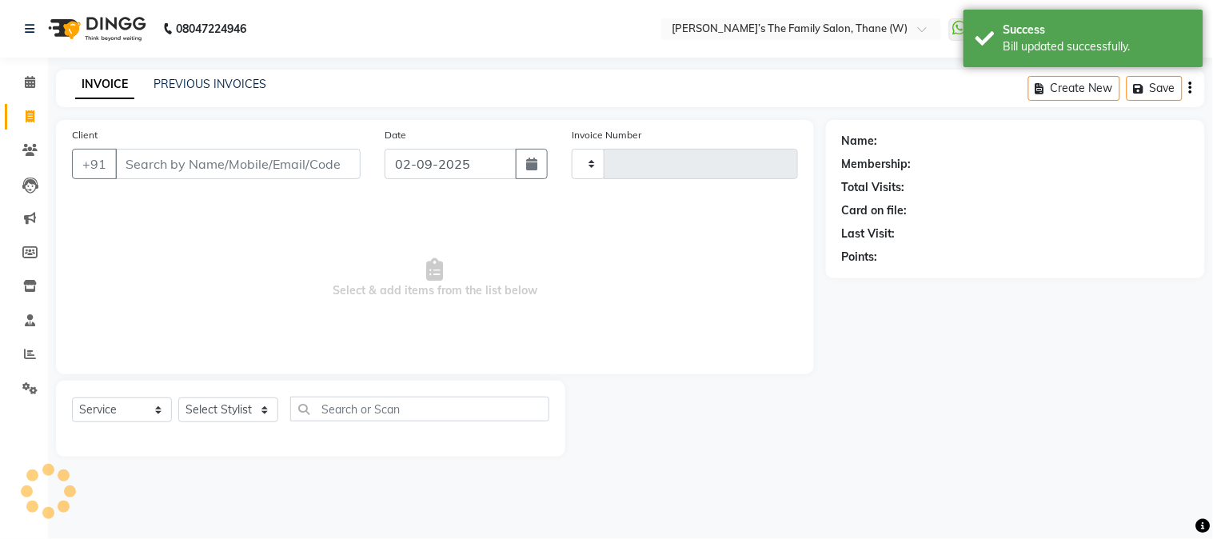
type input "3174"
select select "8004"
click at [26, 83] on icon at bounding box center [30, 82] width 10 height 12
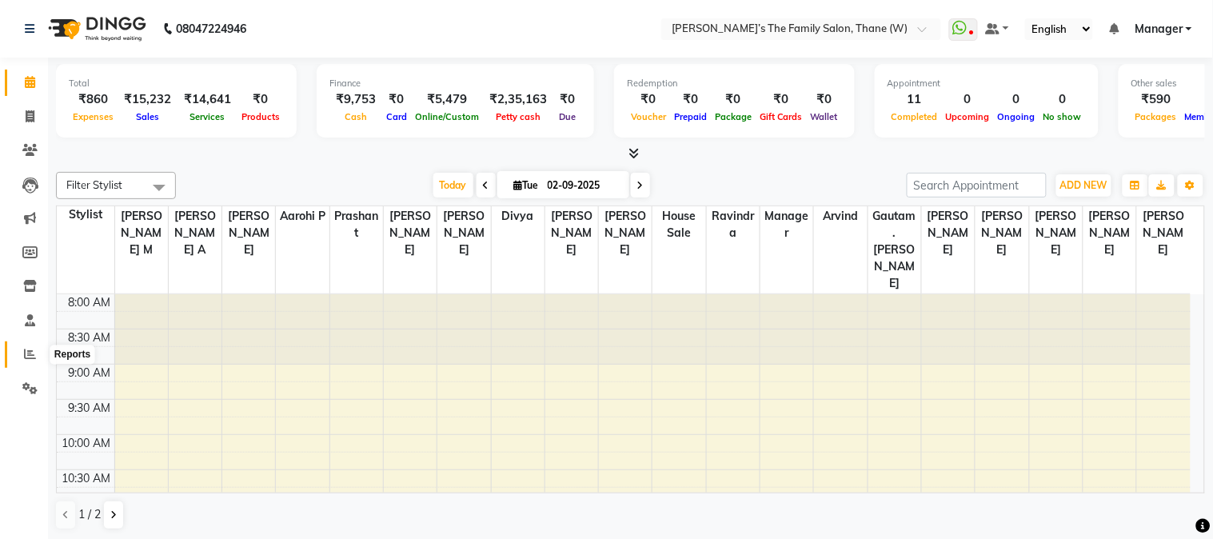
click at [30, 357] on icon at bounding box center [30, 354] width 12 height 12
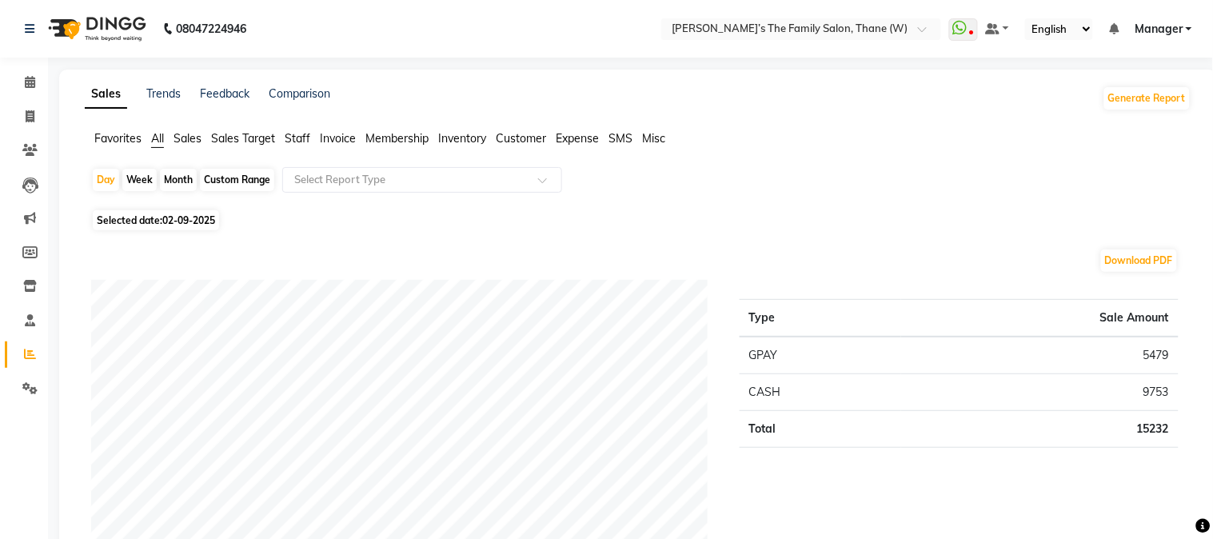
click at [176, 178] on div "Month" at bounding box center [178, 180] width 37 height 22
select select "9"
select select "2025"
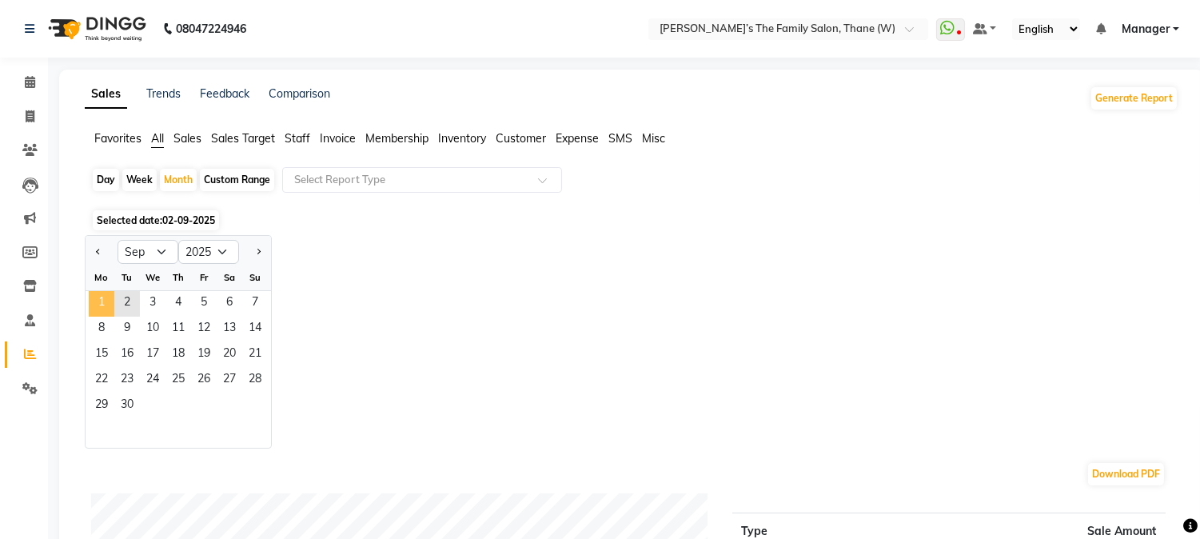
click at [104, 305] on span "1" at bounding box center [102, 304] width 26 height 26
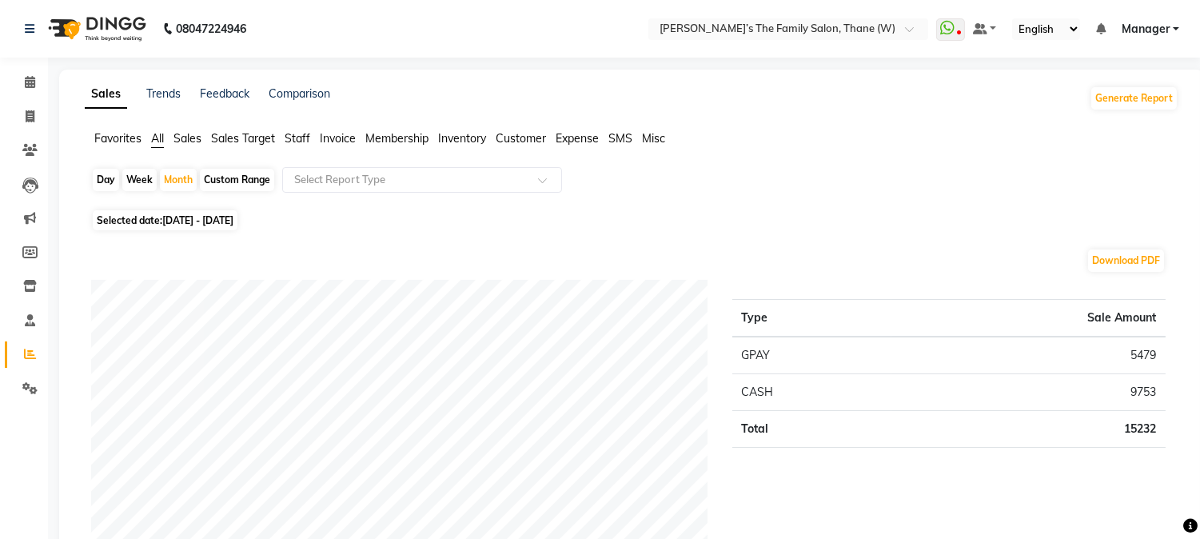
click at [301, 137] on span "Staff" at bounding box center [298, 138] width 26 height 14
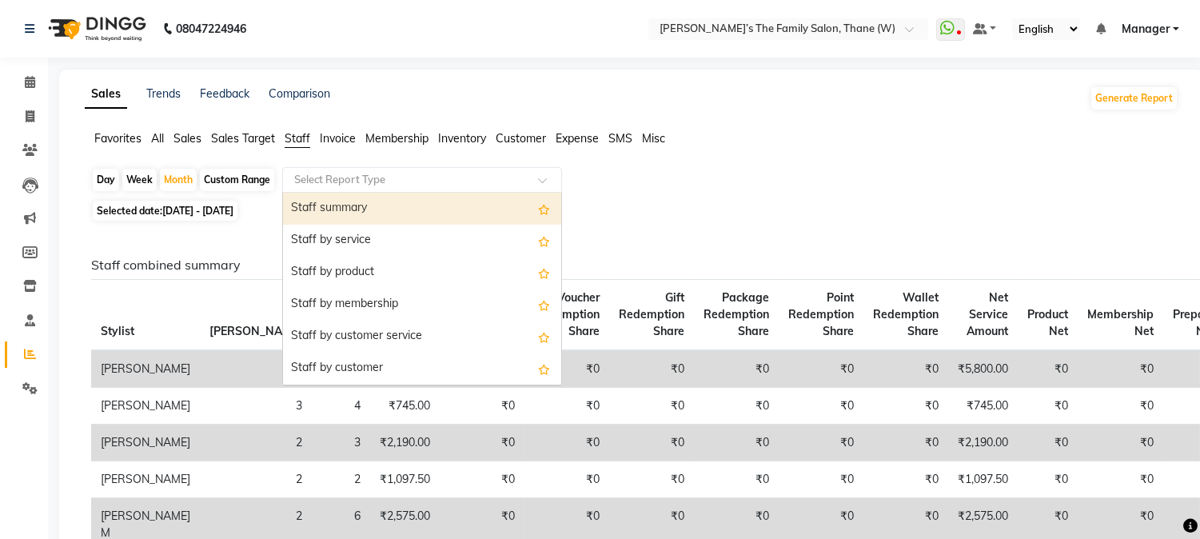
click at [349, 178] on input "text" at bounding box center [406, 180] width 230 height 16
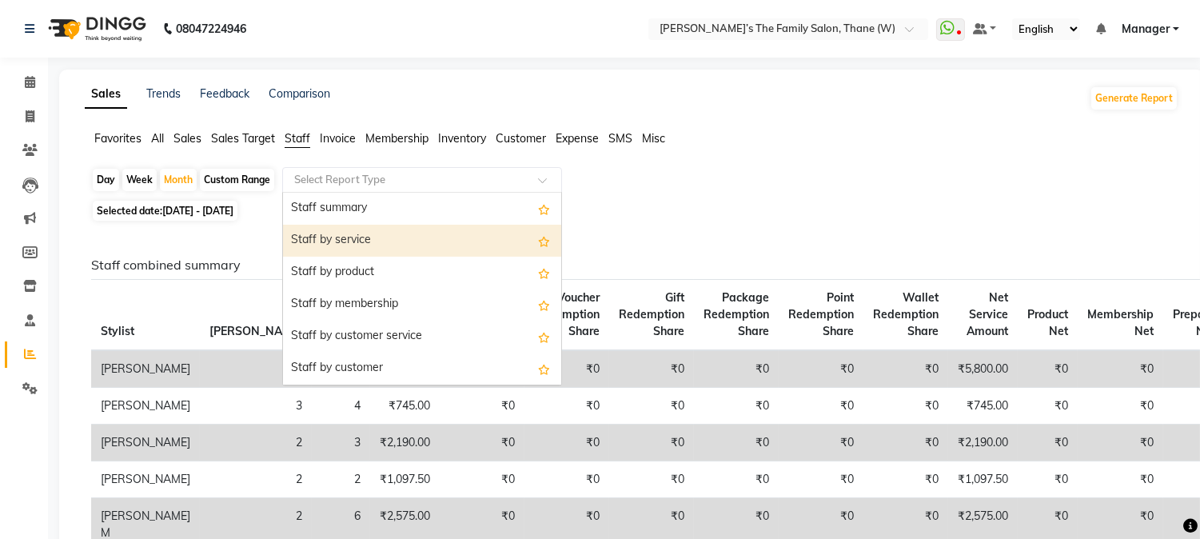
click at [368, 244] on div "Staff by service" at bounding box center [422, 241] width 278 height 32
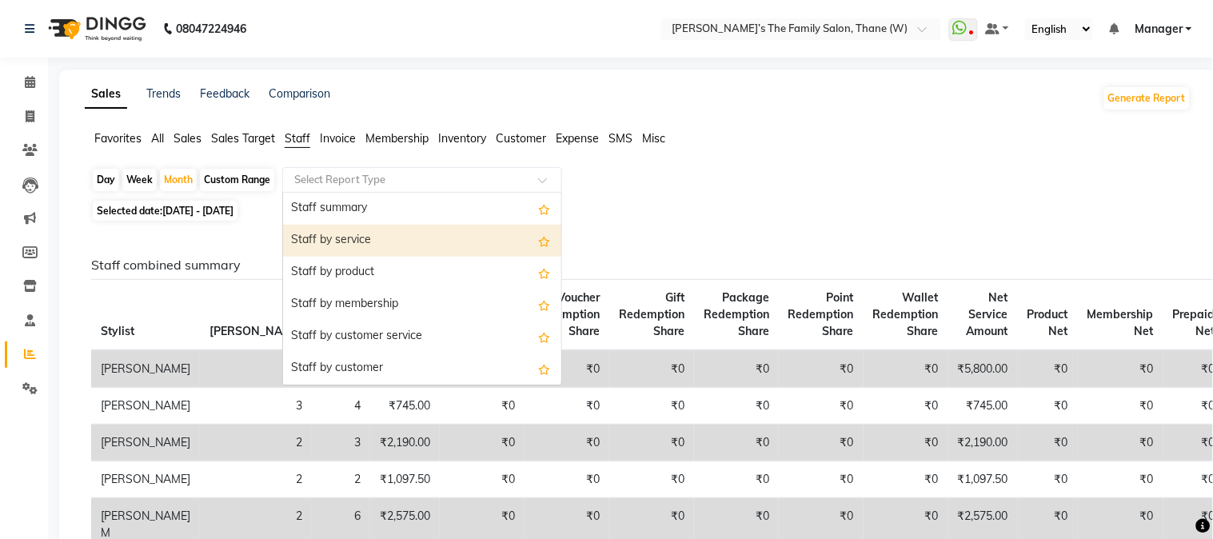
select select "full_report"
select select "csv"
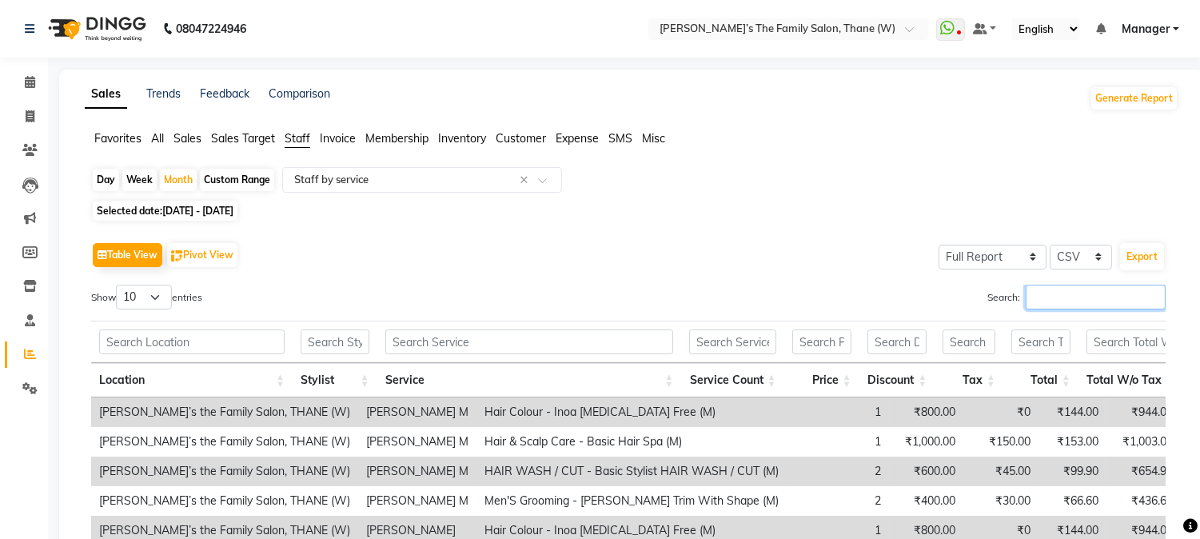
click at [1052, 290] on input "Search:" at bounding box center [1096, 297] width 140 height 25
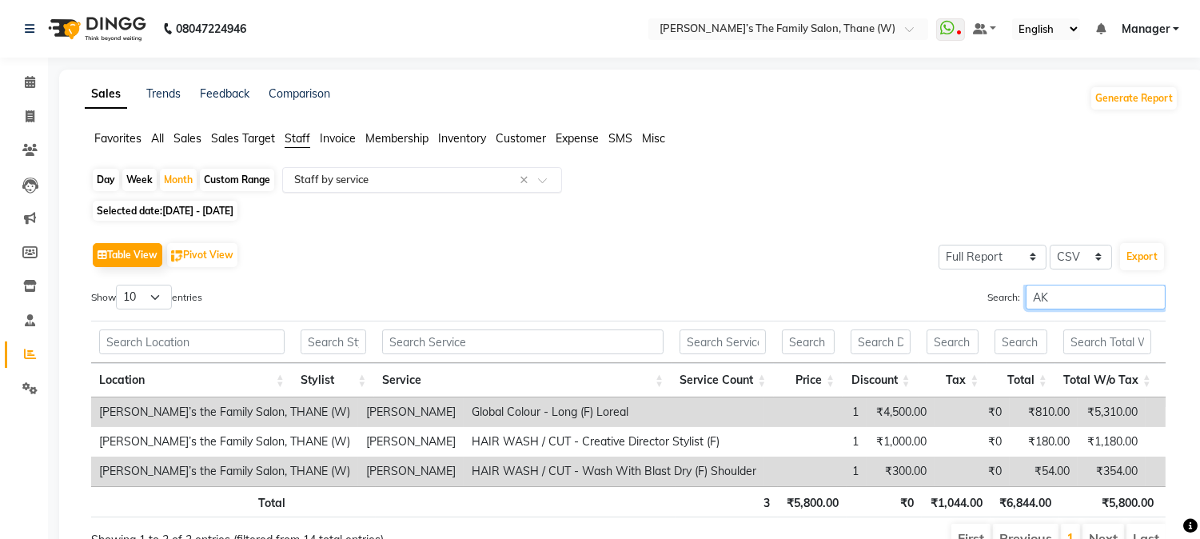
type input "AK"
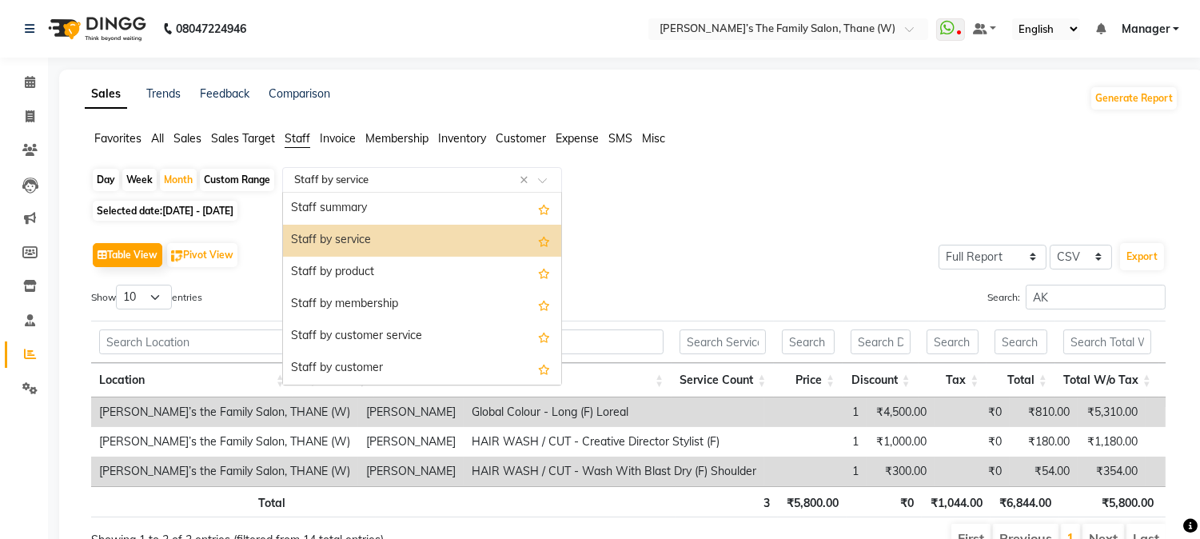
click at [405, 178] on input "text" at bounding box center [406, 180] width 230 height 16
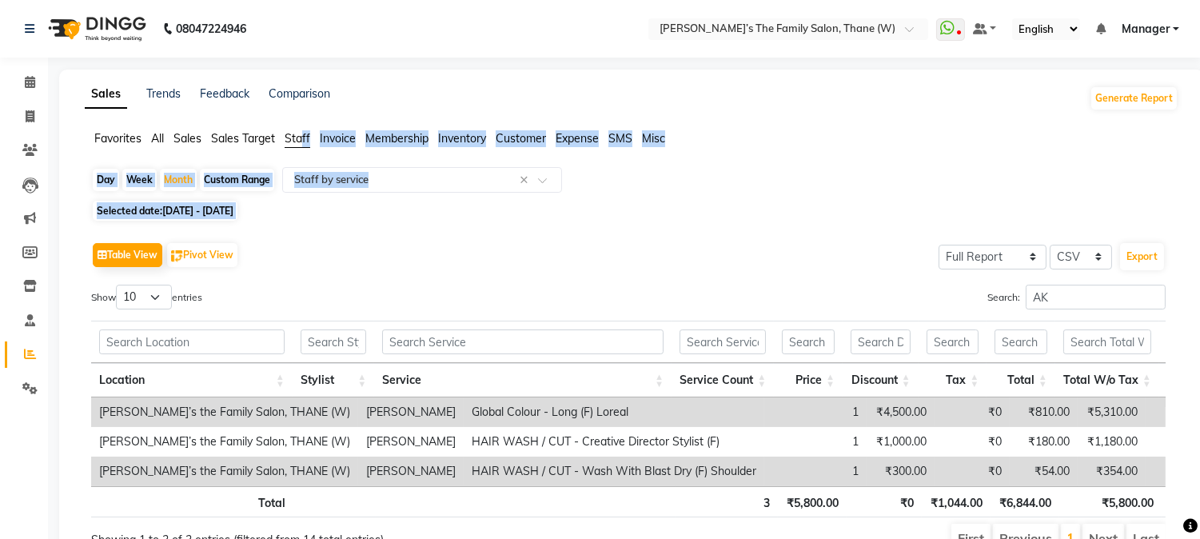
drag, startPoint x: 696, startPoint y: 229, endPoint x: 301, endPoint y: 141, distance: 404.7
click at [301, 141] on app-reports "Favorites All Sales Sales Target Staff Invoice Membership Inventory Customer Ex…" at bounding box center [631, 348] width 1113 height 437
click at [301, 141] on span "Staff" at bounding box center [298, 138] width 26 height 14
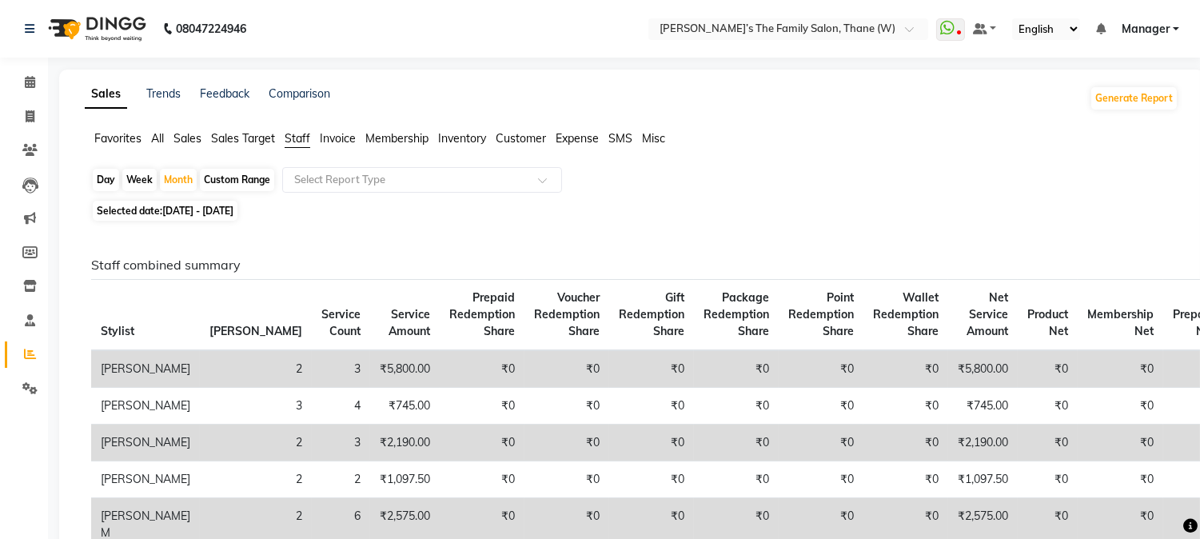
scroll to position [472, 0]
